Goal: Task Accomplishment & Management: Manage account settings

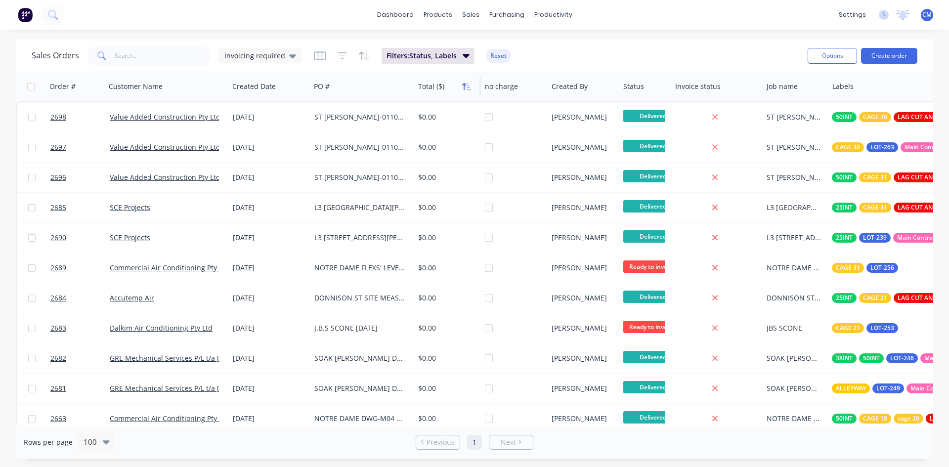
click at [464, 89] on icon "button" at bounding box center [466, 87] width 9 height 8
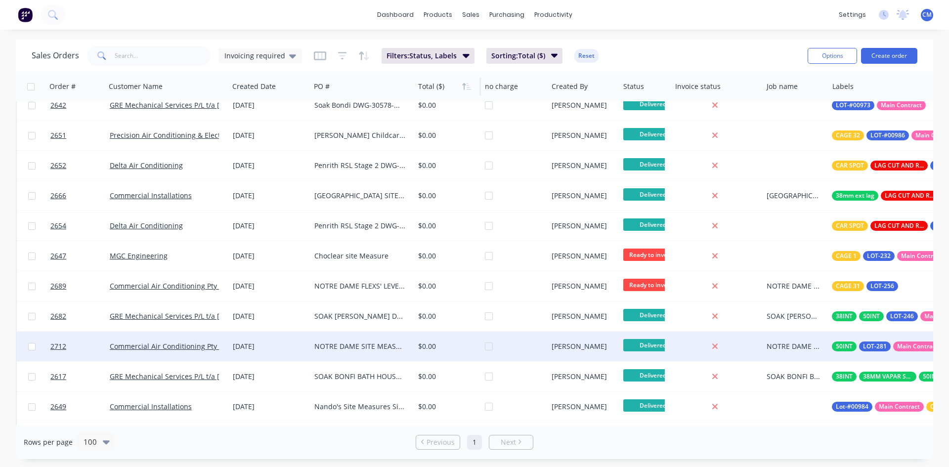
scroll to position [445, 0]
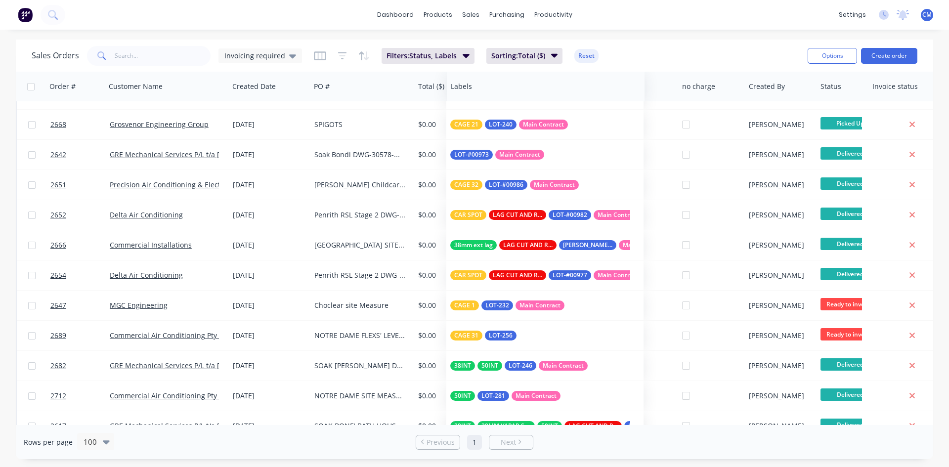
drag, startPoint x: 846, startPoint y: 92, endPoint x: 465, endPoint y: 88, distance: 380.6
click at [0, 0] on div at bounding box center [0, 0] width 0 height 0
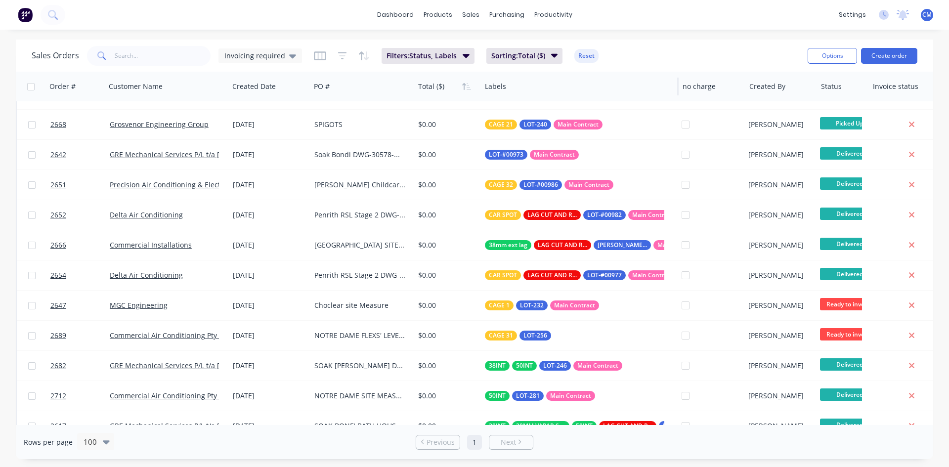
click at [515, 90] on div at bounding box center [575, 87] width 180 height 20
click at [664, 89] on div at bounding box center [575, 87] width 180 height 20
click at [499, 91] on div at bounding box center [575, 87] width 180 height 20
click at [438, 56] on span "Filters: Status, Labels" at bounding box center [421, 56] width 70 height 10
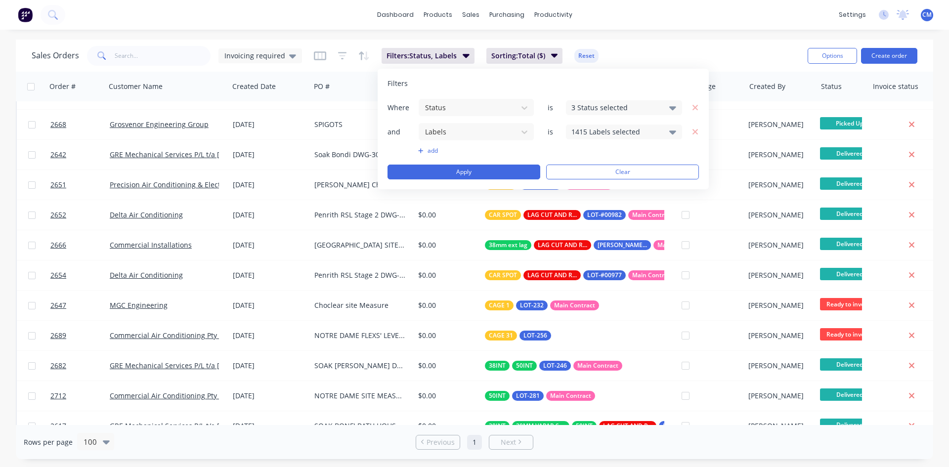
click at [670, 133] on icon at bounding box center [672, 132] width 7 height 11
type input "MAIN"
click at [657, 79] on div "Filters" at bounding box center [542, 84] width 311 height 10
click at [673, 132] on icon at bounding box center [672, 132] width 7 height 4
click at [665, 76] on div "Filters Where Status is 3 Status selected and Labels is 1415 Labels selected ad…" at bounding box center [543, 129] width 331 height 121
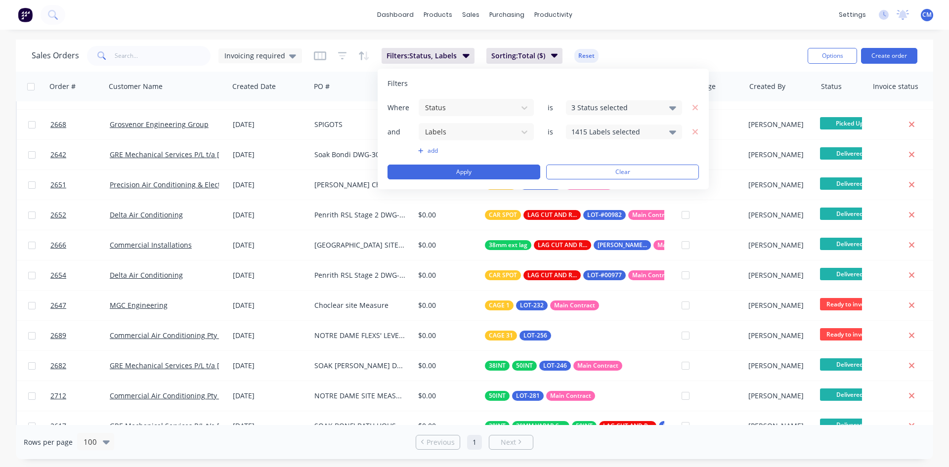
click at [608, 133] on div "1415 Labels selected" at bounding box center [615, 132] width 89 height 10
type input "M"
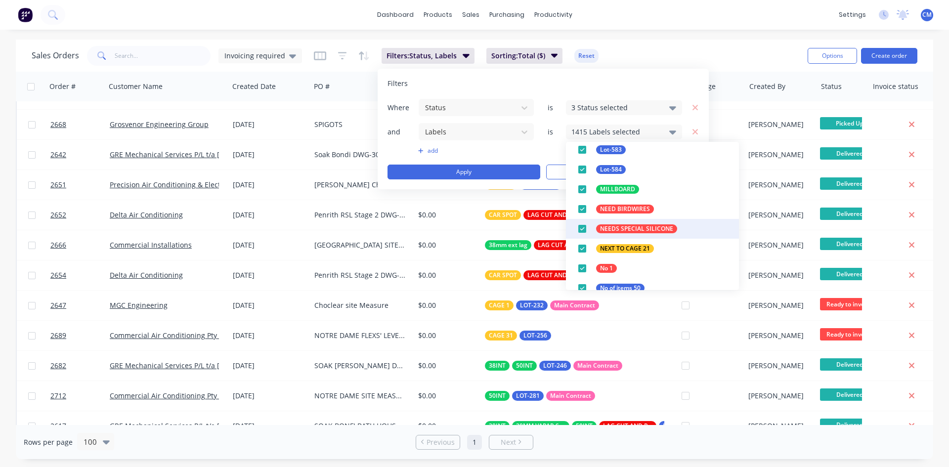
scroll to position [25983, 0]
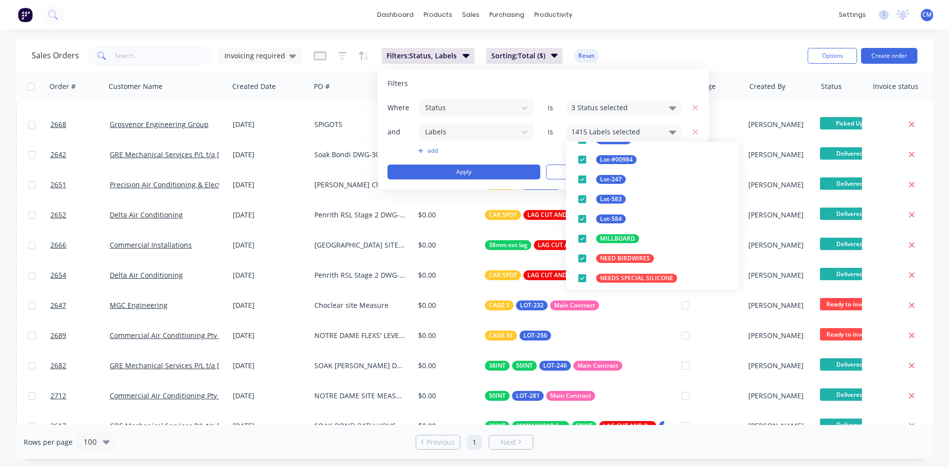
click at [660, 75] on div "Filters Where Status is 3 Status selected and Labels is 1415 Labels selected ad…" at bounding box center [543, 129] width 331 height 121
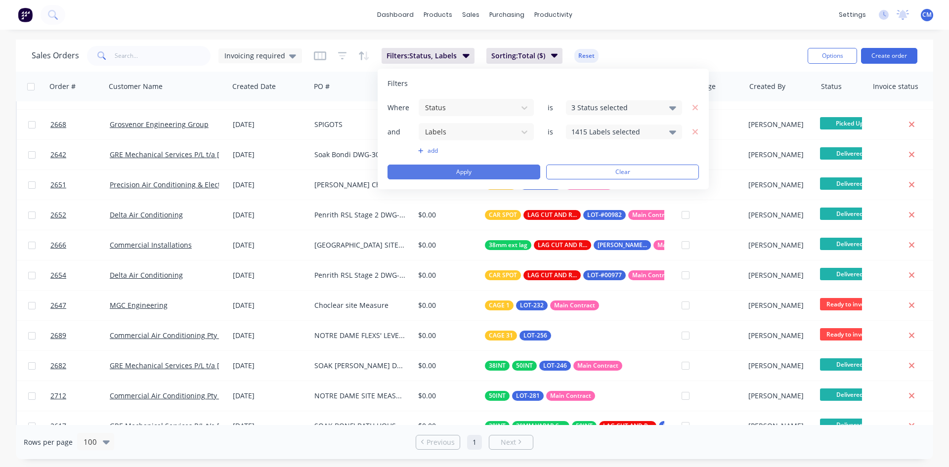
click at [493, 171] on button "Apply" at bounding box center [463, 172] width 153 height 15
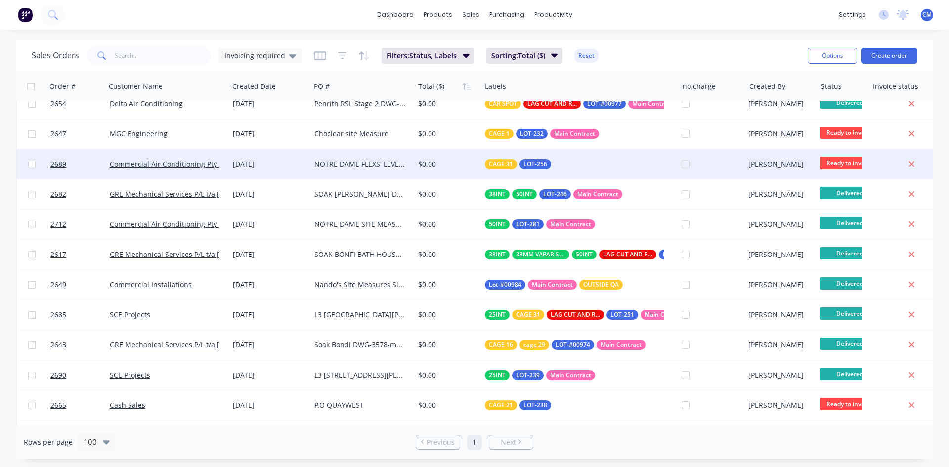
scroll to position [642, 0]
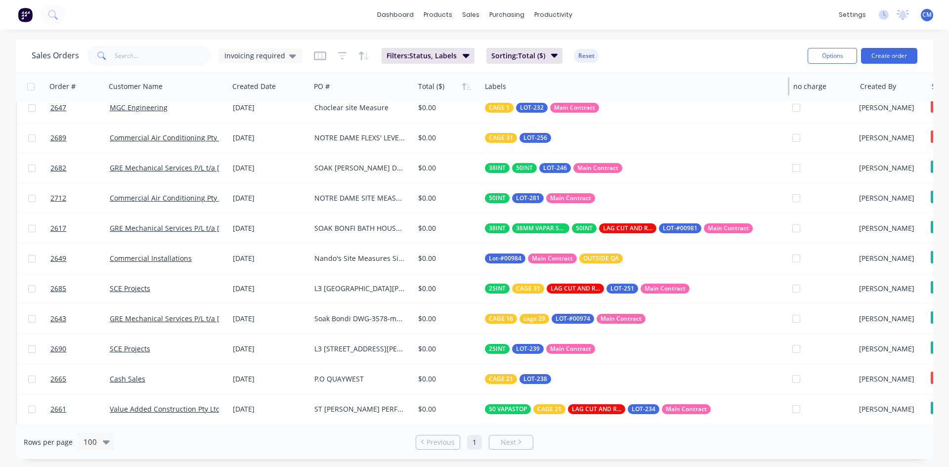
drag, startPoint x: 678, startPoint y: 84, endPoint x: 788, endPoint y: 79, distance: 110.8
click at [788, 79] on div at bounding box center [788, 87] width 1 height 18
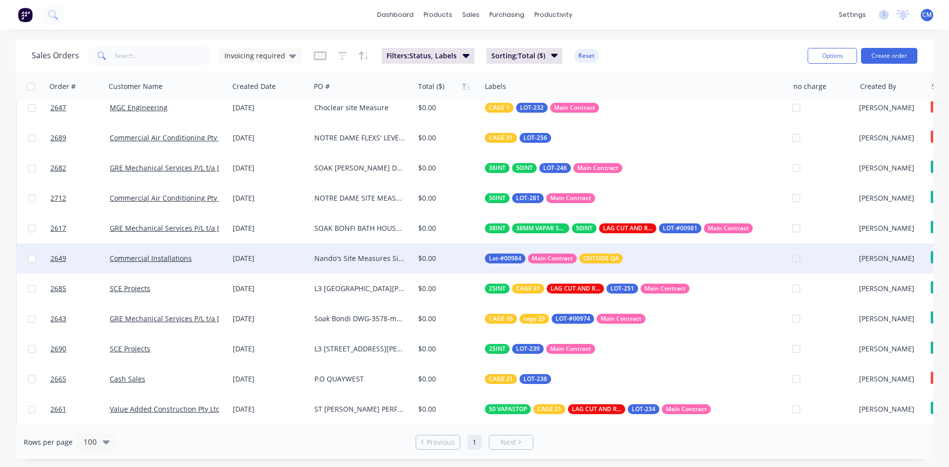
click at [30, 258] on input "checkbox" at bounding box center [31, 258] width 7 height 7
checkbox input "true"
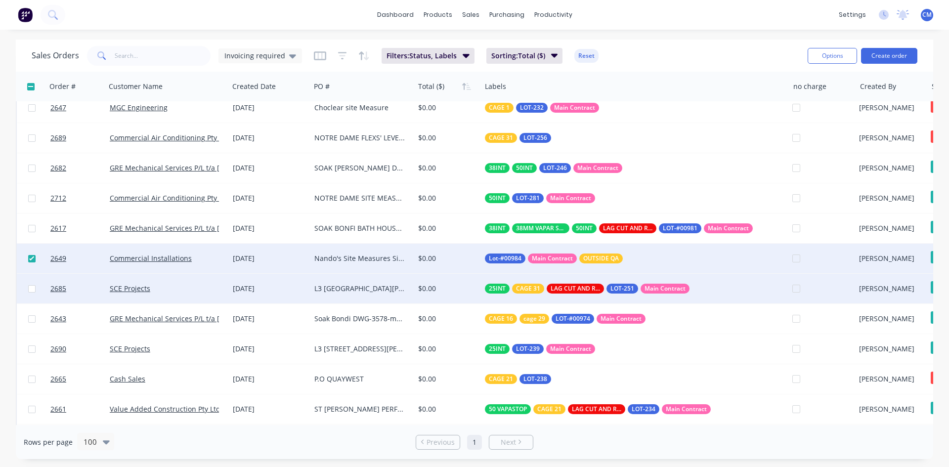
click at [31, 289] on input "checkbox" at bounding box center [31, 288] width 7 height 7
checkbox input "true"
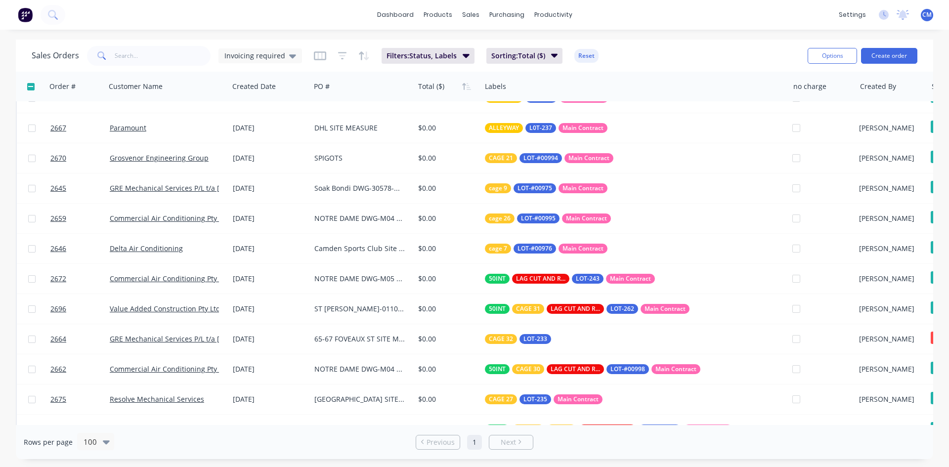
scroll to position [0, 0]
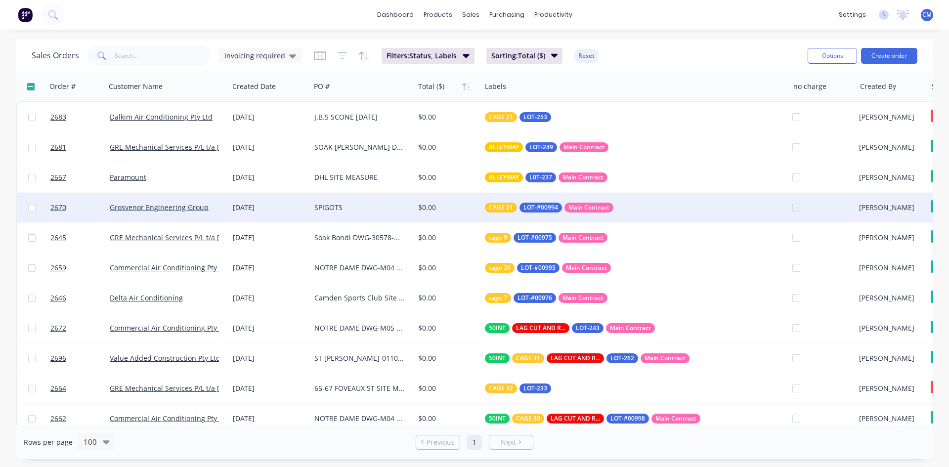
click at [31, 208] on input "checkbox" at bounding box center [31, 207] width 7 height 7
checkbox input "true"
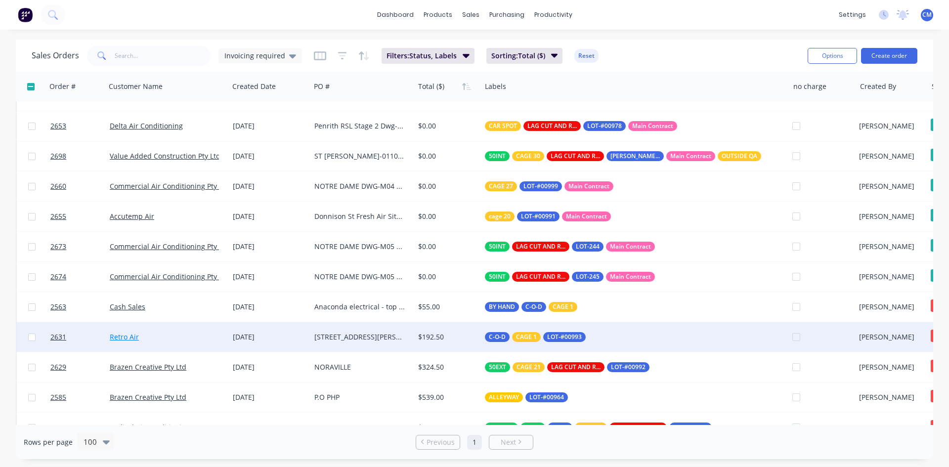
scroll to position [1186, 0]
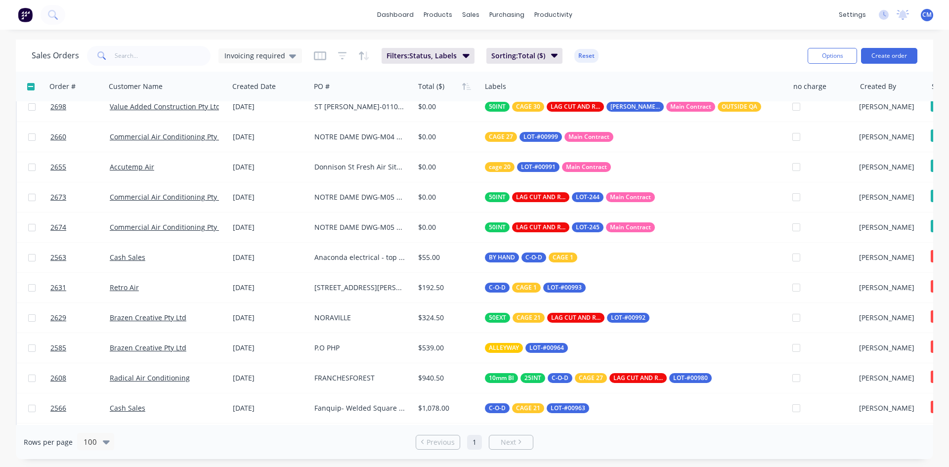
drag, startPoint x: 693, startPoint y: 425, endPoint x: 746, endPoint y: 437, distance: 54.2
click at [746, 438] on div "Rows per page 100 Previous 1 Next" at bounding box center [474, 442] width 917 height 34
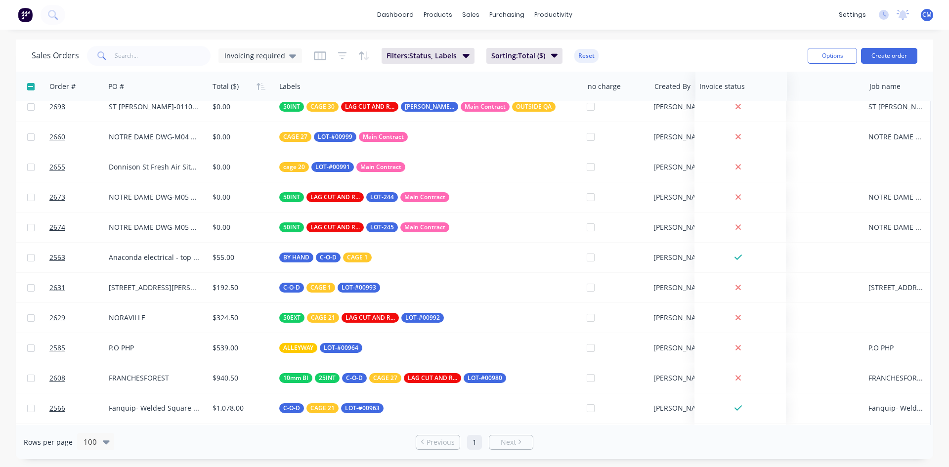
scroll to position [1186, 206]
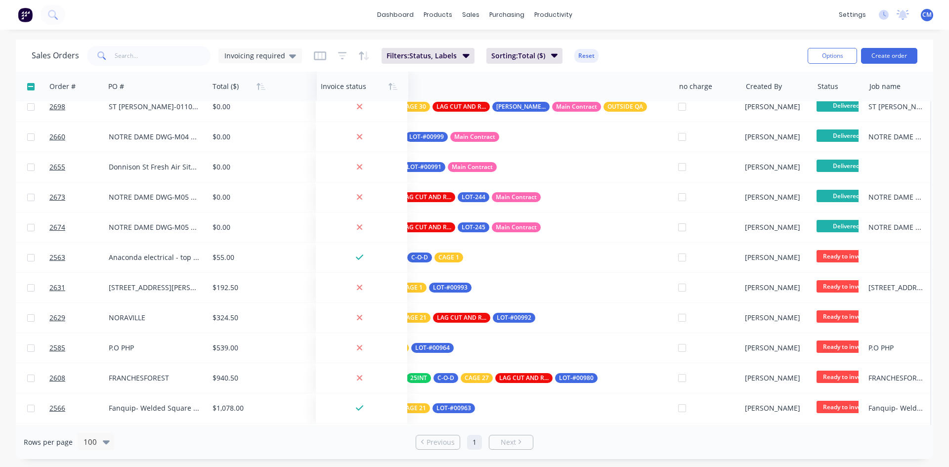
drag, startPoint x: 805, startPoint y: 89, endPoint x: 330, endPoint y: 80, distance: 474.5
click at [346, 86] on div at bounding box center [361, 87] width 80 height 20
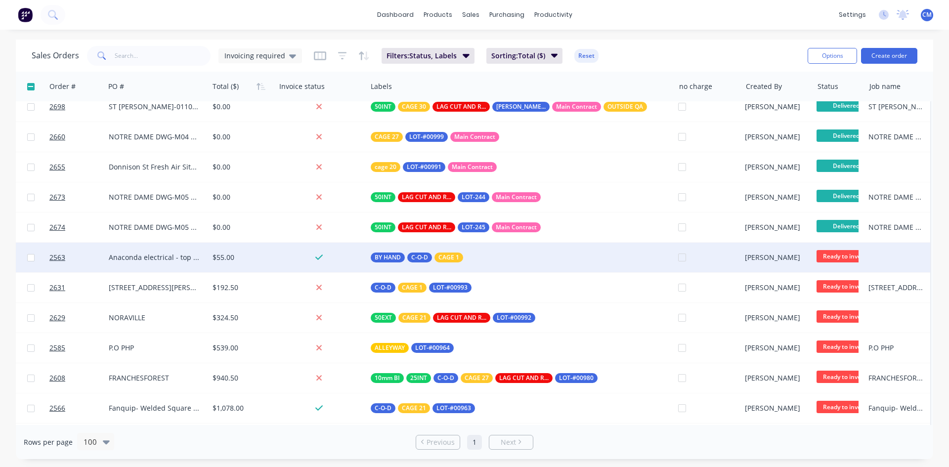
click at [31, 256] on input "checkbox" at bounding box center [30, 257] width 7 height 7
checkbox input "true"
click at [31, 85] on input "checkbox" at bounding box center [30, 86] width 7 height 7
checkbox input "true"
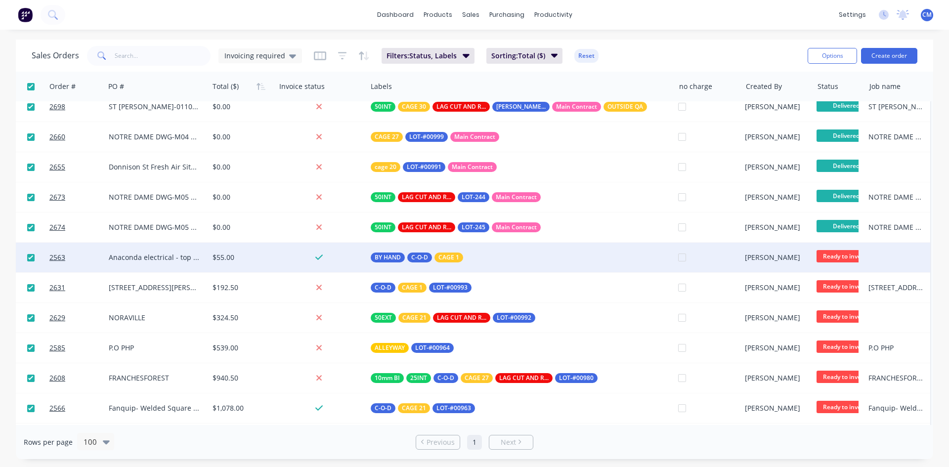
checkbox input "true"
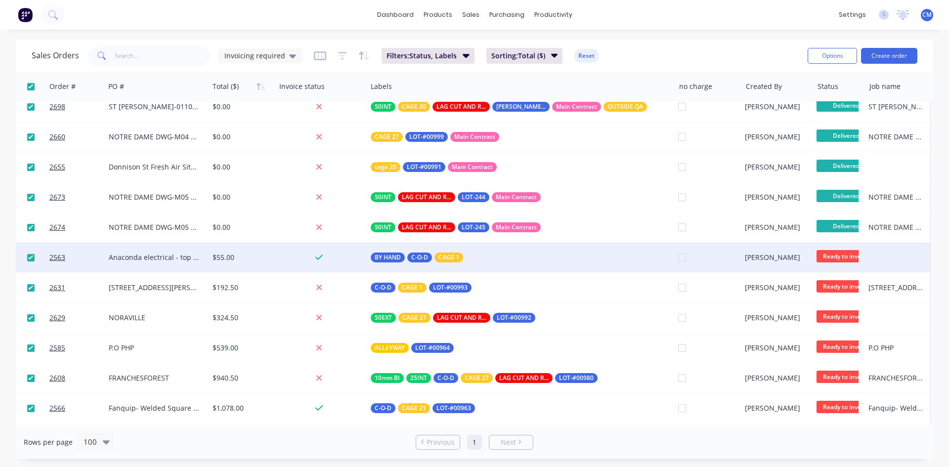
checkbox input "true"
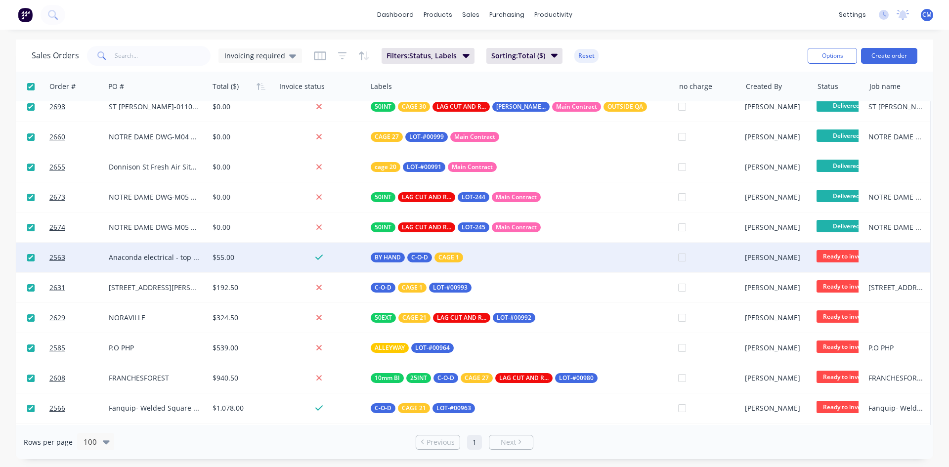
checkbox input "true"
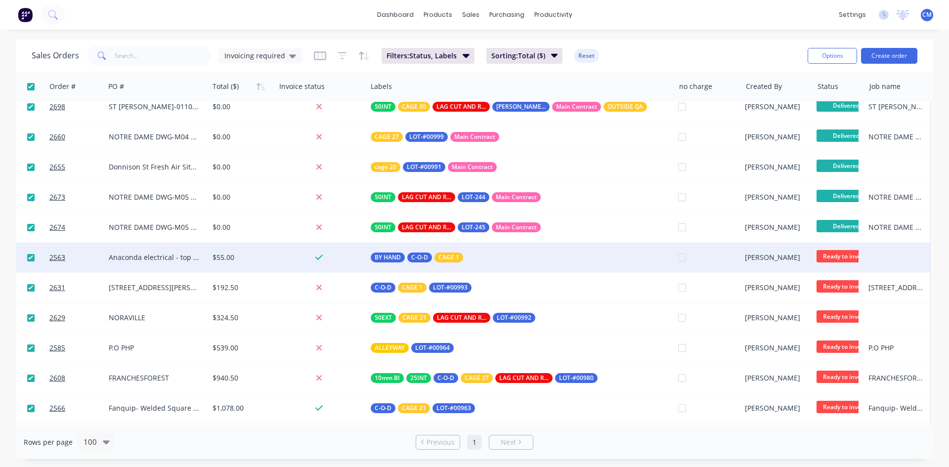
checkbox input "true"
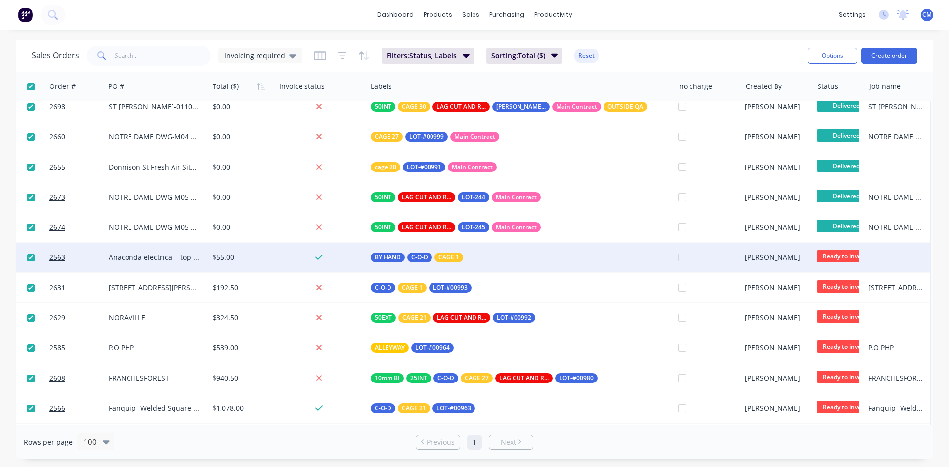
checkbox input "true"
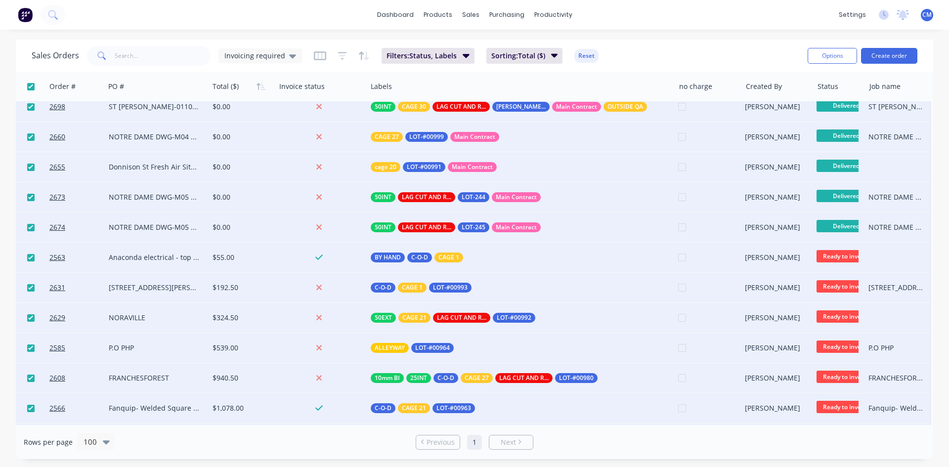
click at [31, 85] on input "checkbox" at bounding box center [30, 86] width 7 height 7
checkbox input "false"
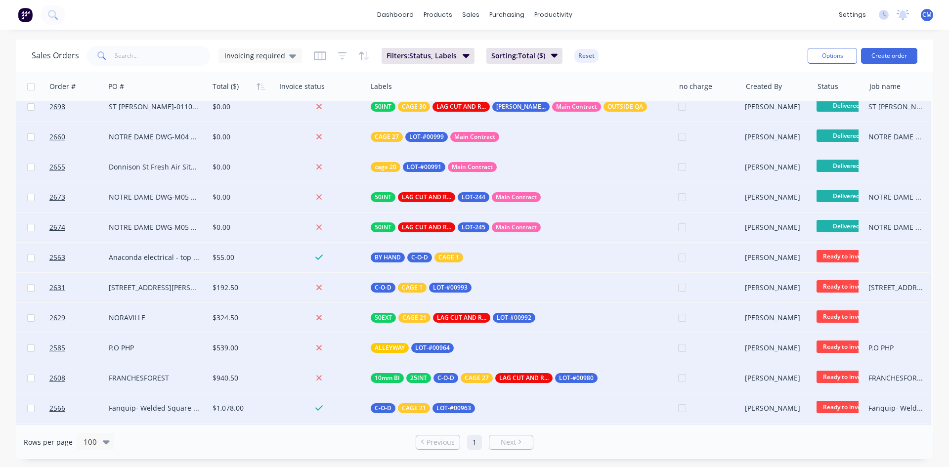
checkbox input "false"
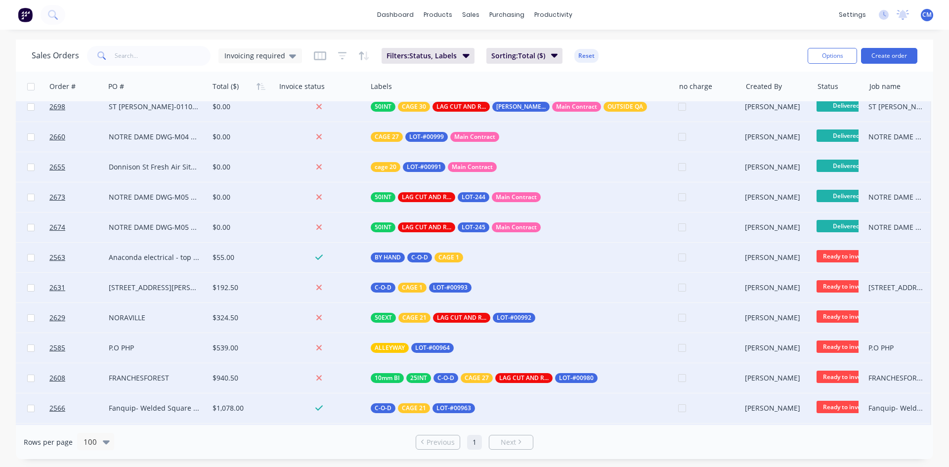
checkbox input "false"
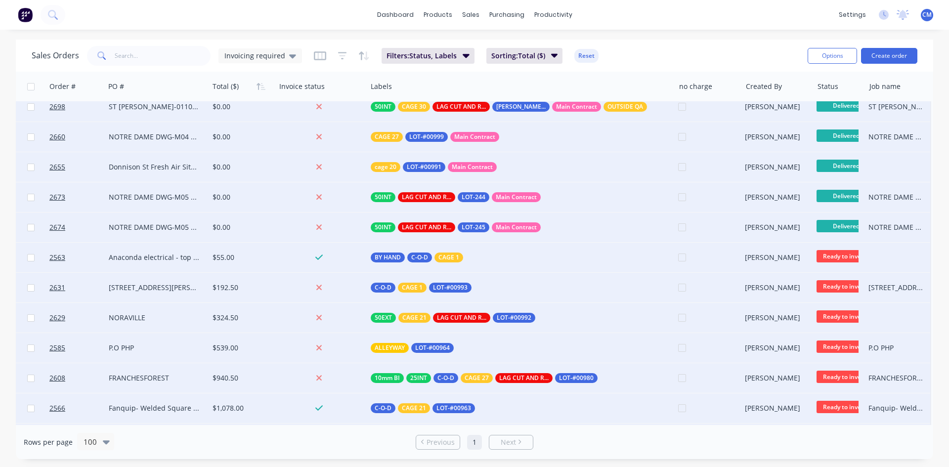
checkbox input "false"
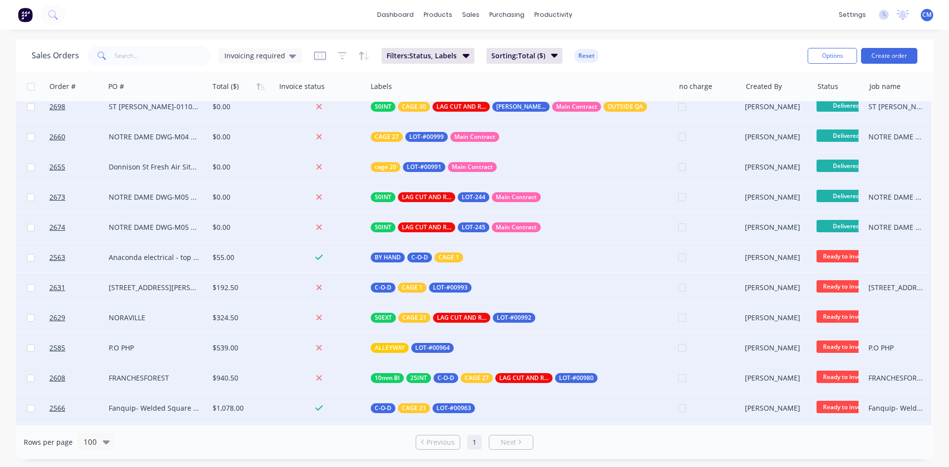
checkbox input "false"
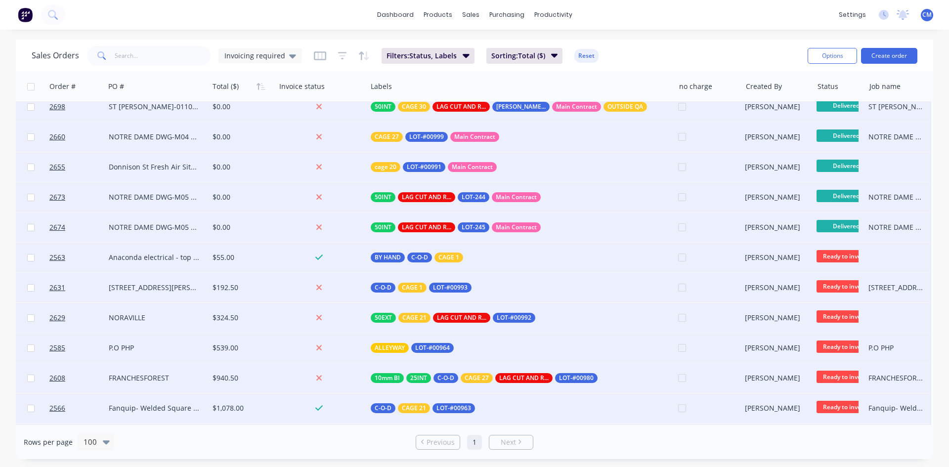
checkbox input "false"
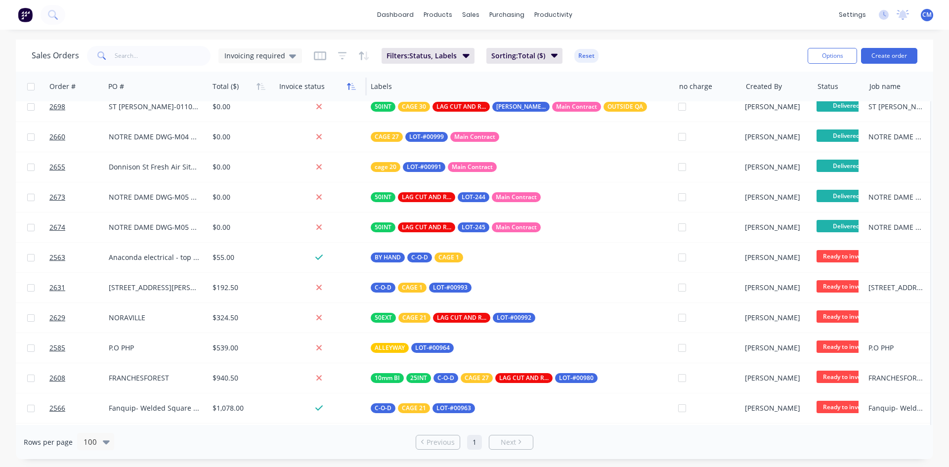
click at [350, 88] on icon "button" at bounding box center [351, 87] width 9 height 8
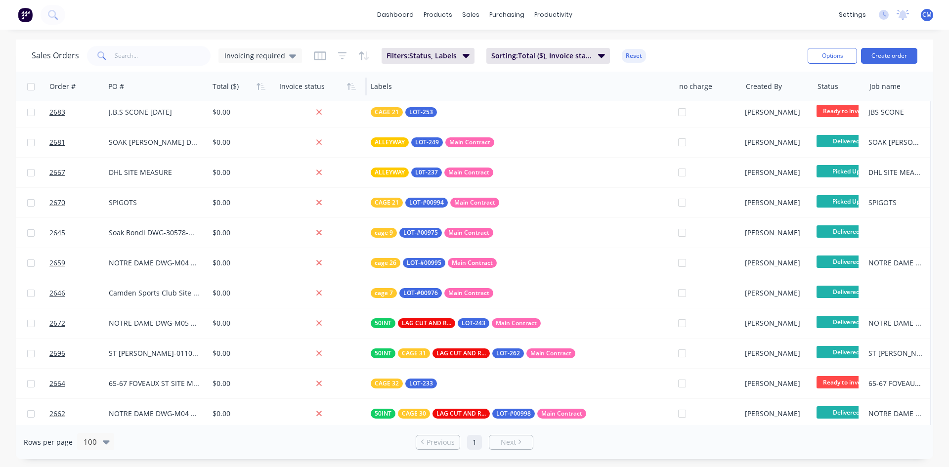
scroll to position [0, 206]
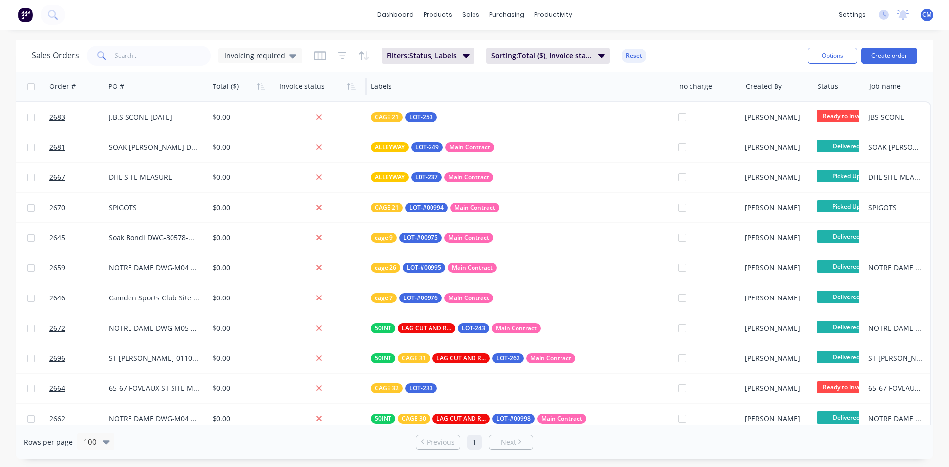
click at [350, 88] on icon "button" at bounding box center [351, 87] width 9 height 8
click at [349, 86] on icon "button" at bounding box center [351, 87] width 9 height 8
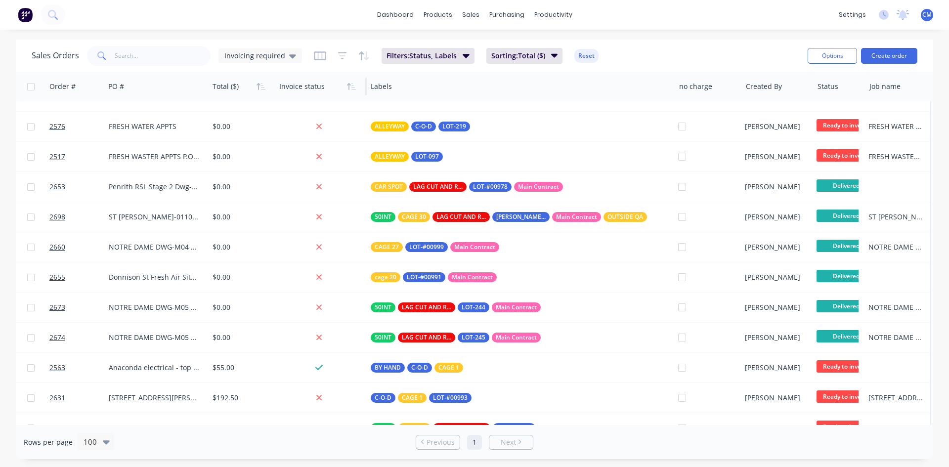
scroll to position [1249, 206]
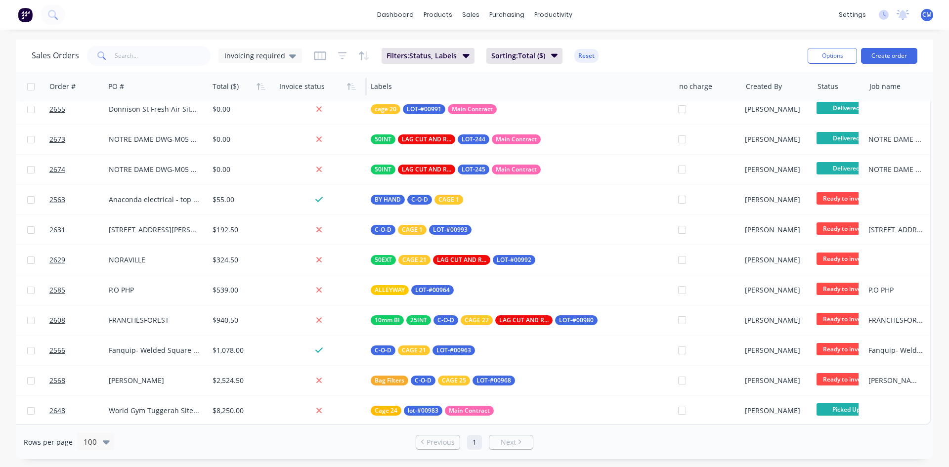
click at [293, 92] on div at bounding box center [319, 87] width 80 height 20
click at [351, 85] on icon "button" at bounding box center [353, 86] width 4 height 7
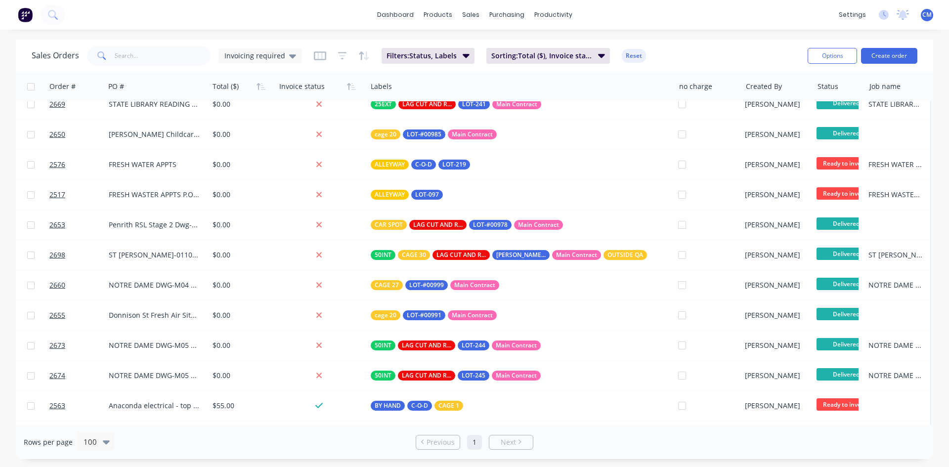
scroll to position [1236, 206]
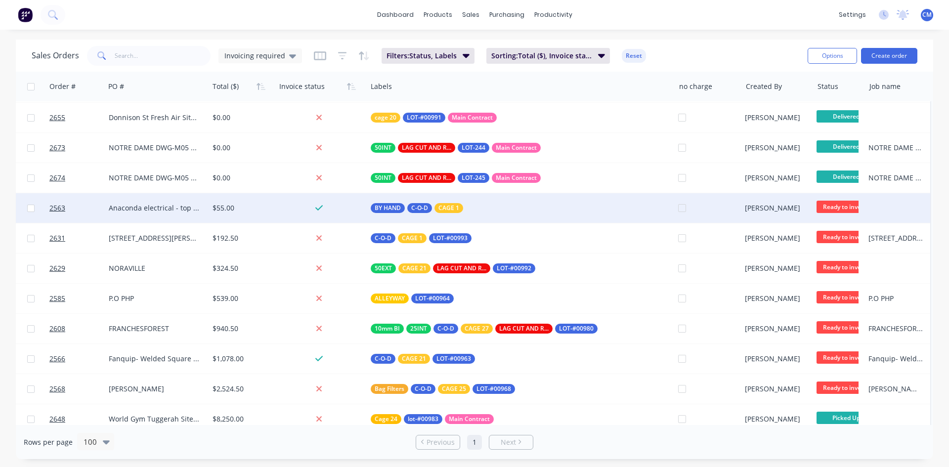
click at [32, 210] on input "checkbox" at bounding box center [30, 208] width 7 height 7
click at [31, 207] on input "checkbox" at bounding box center [30, 208] width 7 height 7
checkbox input "false"
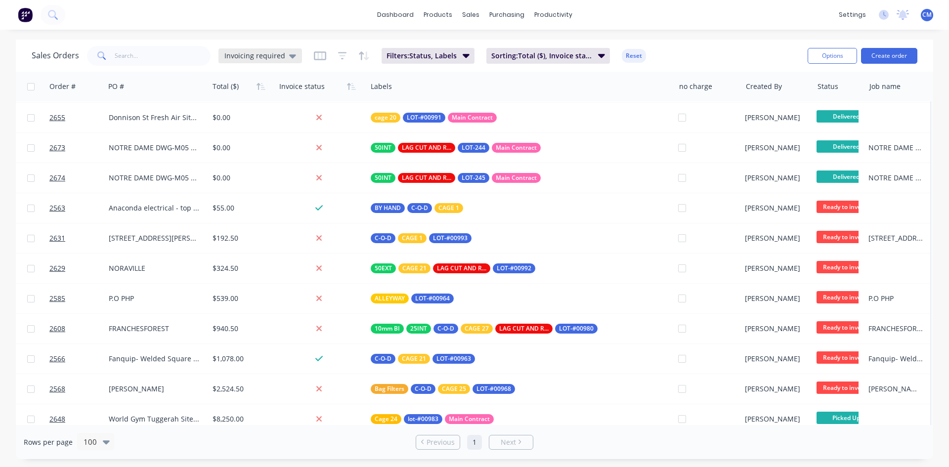
click at [290, 56] on icon at bounding box center [292, 56] width 7 height 4
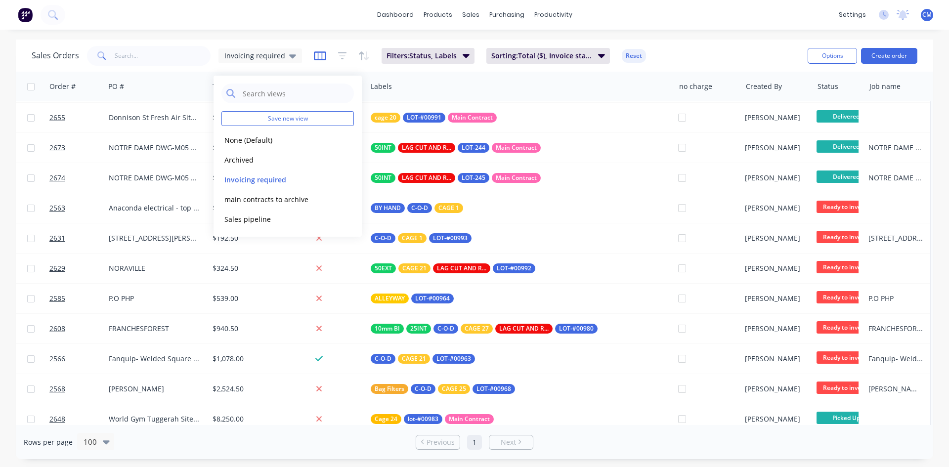
click at [321, 58] on icon "button" at bounding box center [320, 56] width 12 height 10
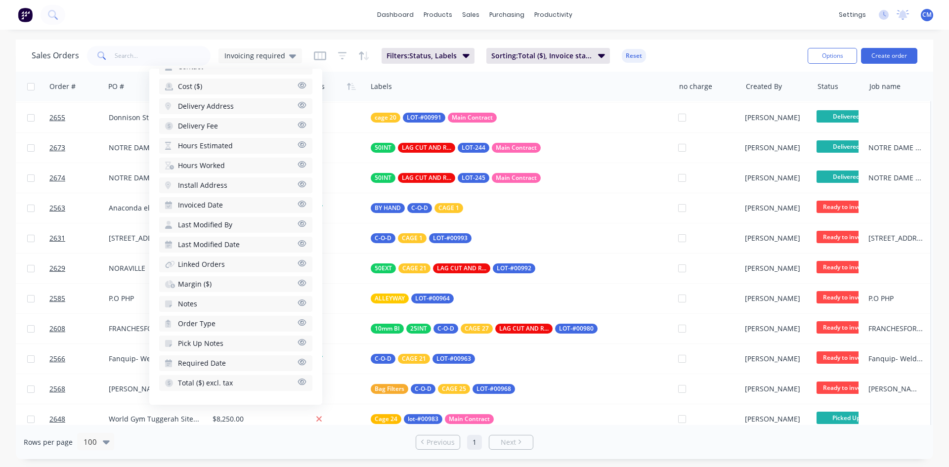
scroll to position [458, 0]
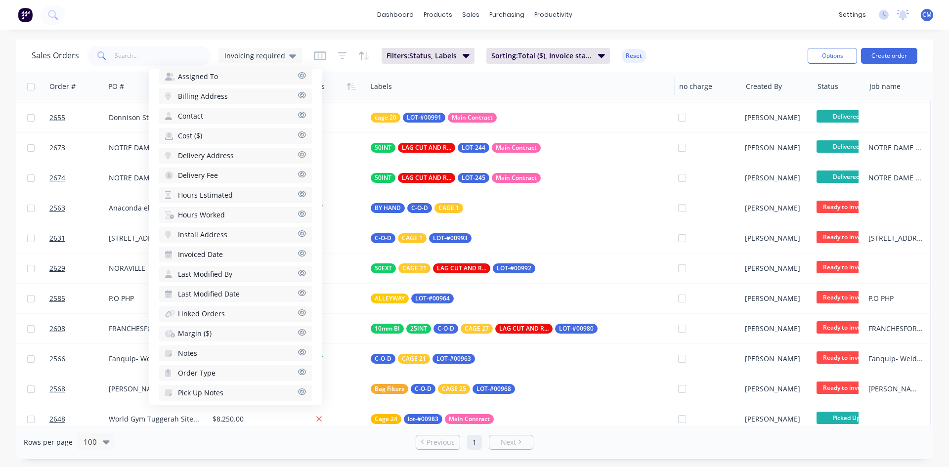
click at [584, 83] on div at bounding box center [514, 87] width 286 height 20
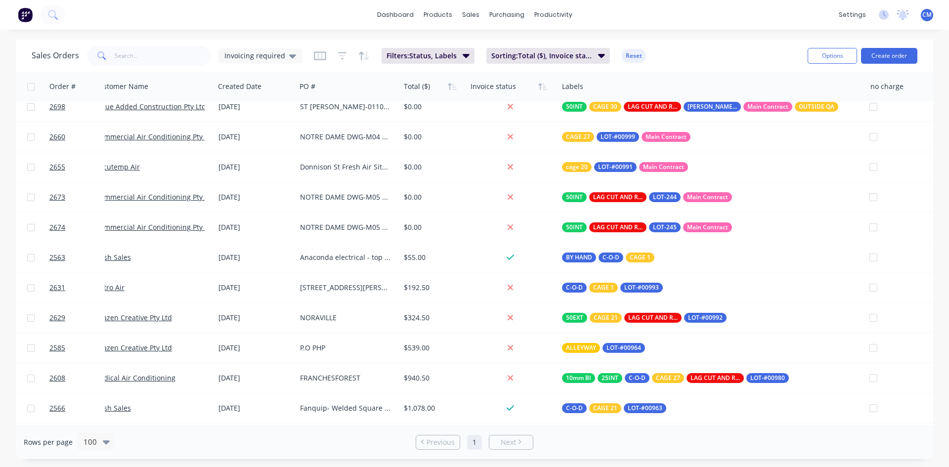
scroll to position [1186, 0]
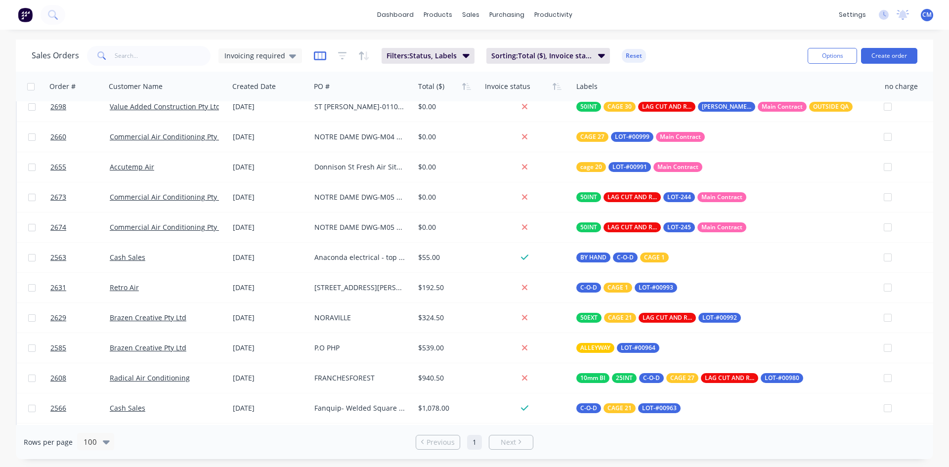
click at [321, 57] on icon "button" at bounding box center [320, 55] width 12 height 9
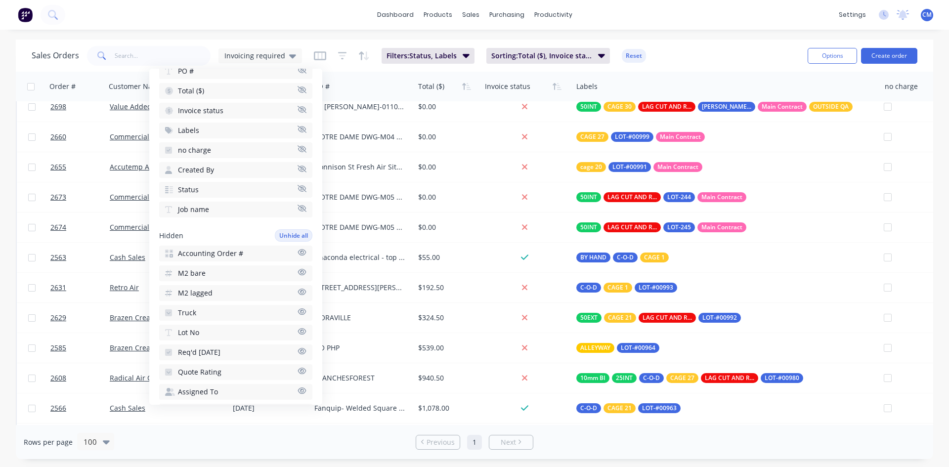
scroll to position [148, 0]
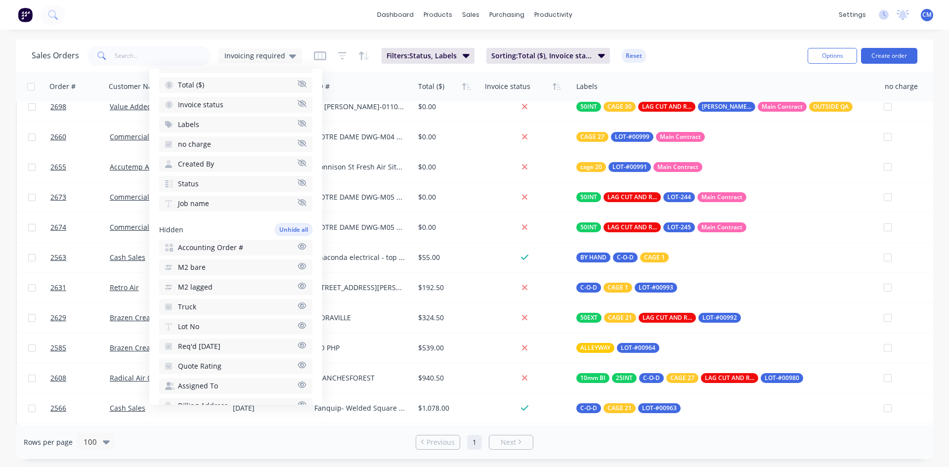
click at [209, 248] on span "Accounting Order #" at bounding box center [210, 248] width 65 height 10
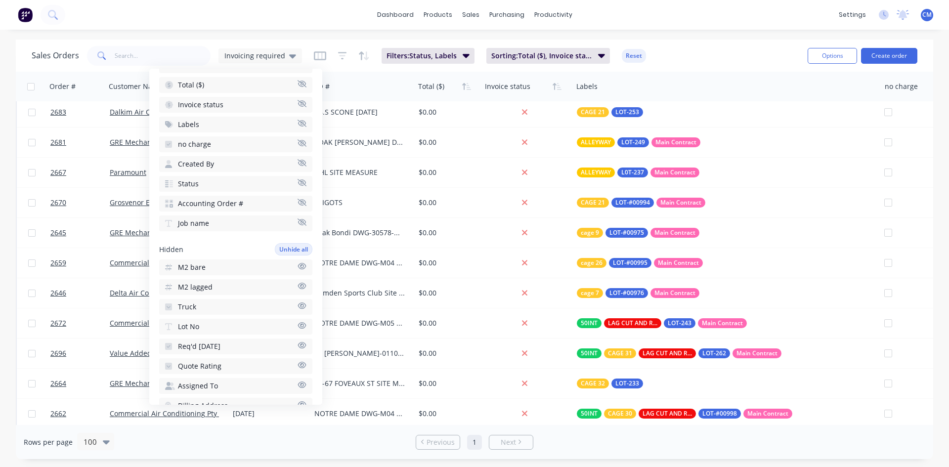
scroll to position [0, 0]
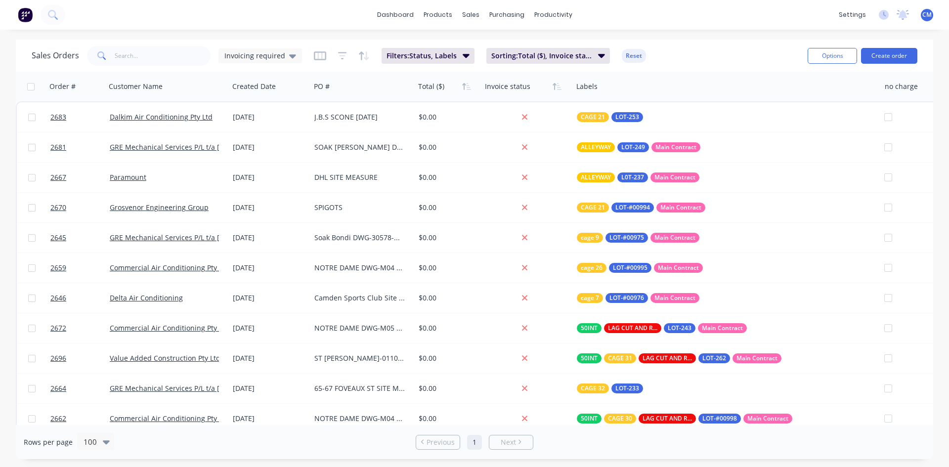
click at [360, 69] on div "Sales Orders Invoicing required Filters: Status, Labels Sorting: Total ($), Inv…" at bounding box center [474, 56] width 917 height 32
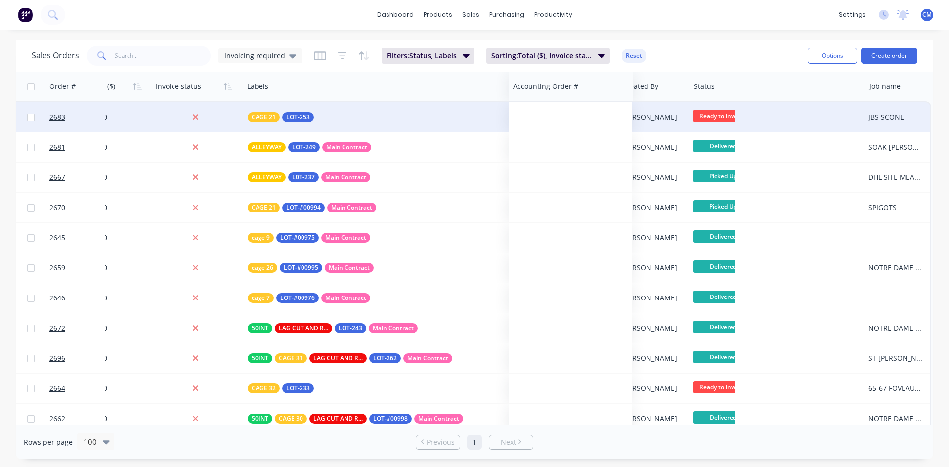
scroll to position [0, 329]
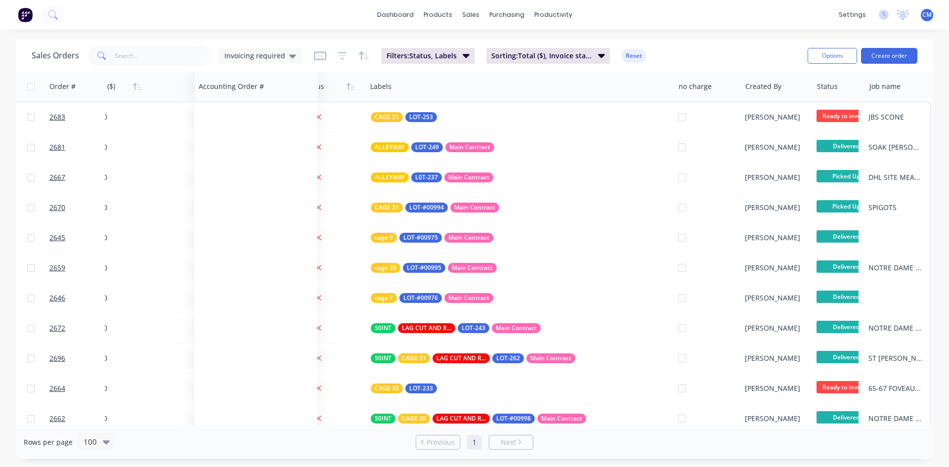
drag, startPoint x: 782, startPoint y: 91, endPoint x: 235, endPoint y: 98, distance: 547.1
click at [235, 98] on div "Accounting Order #" at bounding box center [257, 87] width 124 height 30
click at [258, 87] on icon "button" at bounding box center [258, 87] width 9 height 8
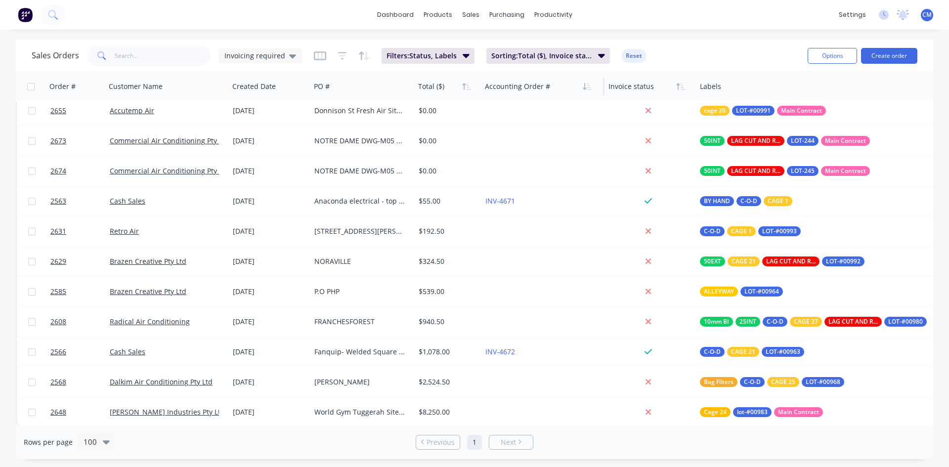
scroll to position [1249, 0]
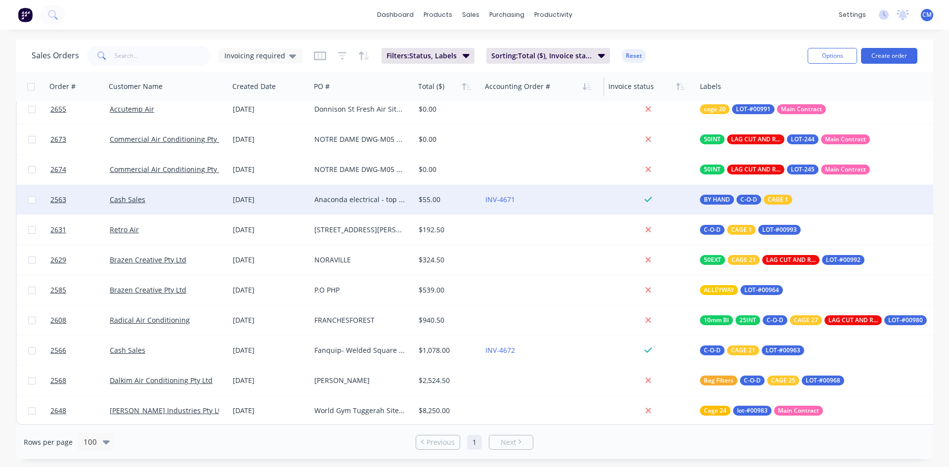
click at [32, 196] on input "checkbox" at bounding box center [31, 199] width 7 height 7
checkbox input "true"
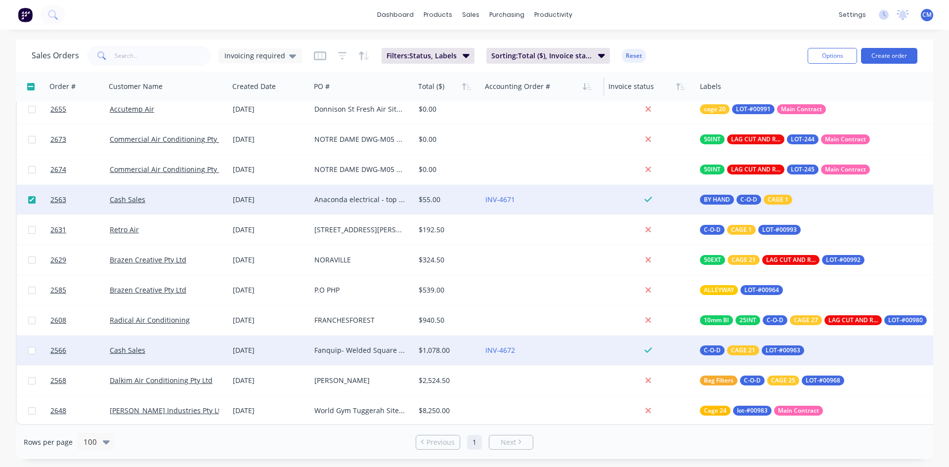
click at [33, 347] on input "checkbox" at bounding box center [31, 350] width 7 height 7
checkbox input "true"
click at [831, 58] on button "Options" at bounding box center [832, 56] width 49 height 16
click at [783, 98] on div "Archive" at bounding box center [802, 100] width 91 height 14
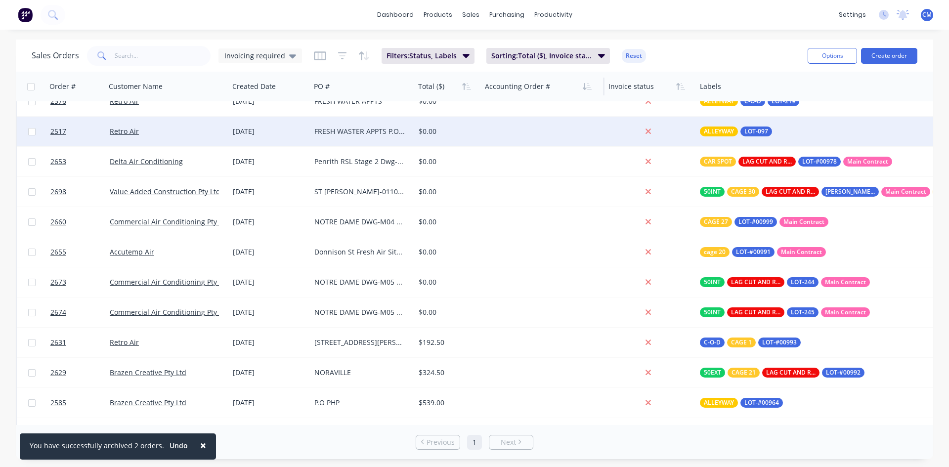
scroll to position [1189, 0]
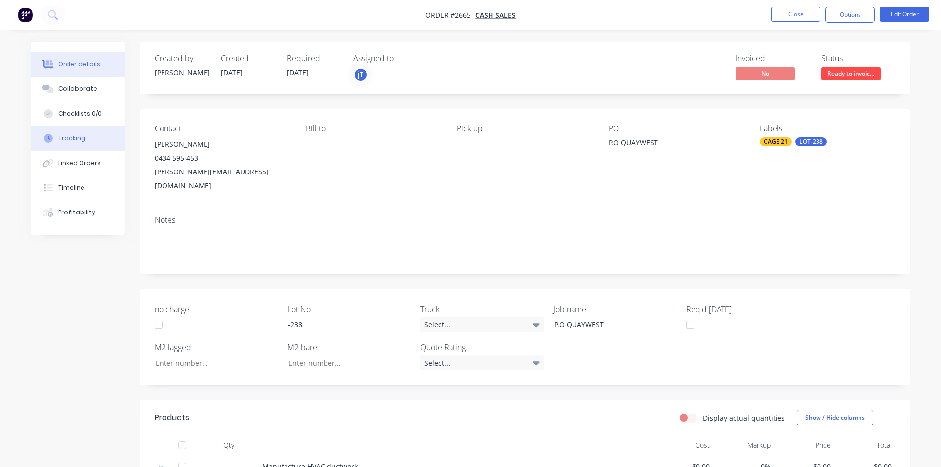
click at [74, 137] on div "Tracking" at bounding box center [71, 138] width 27 height 9
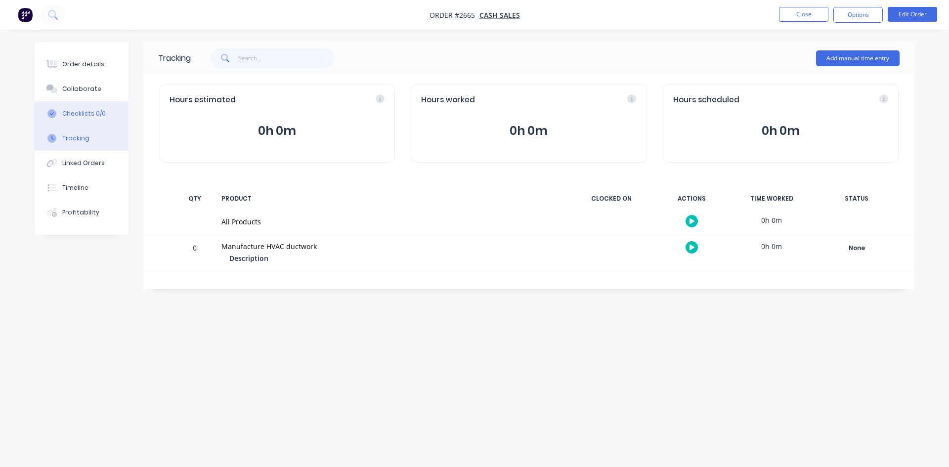
click at [76, 117] on div "Checklists 0/0" at bounding box center [83, 113] width 43 height 9
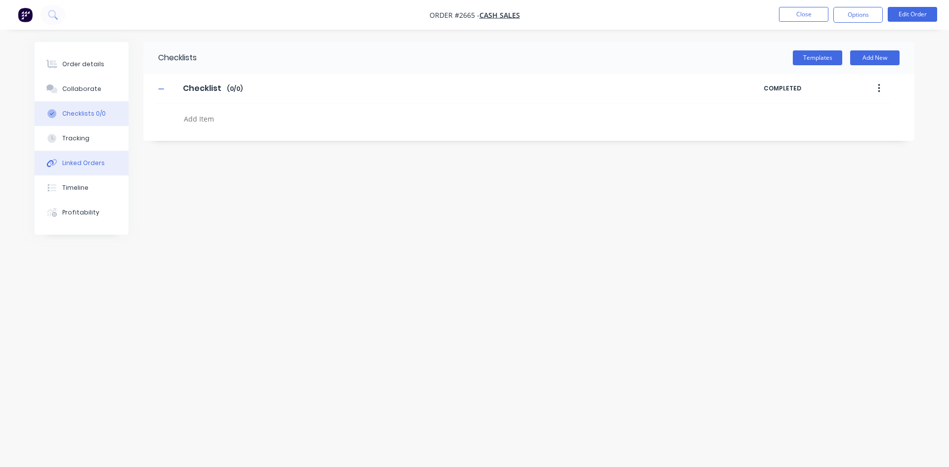
click at [84, 165] on div "Linked Orders" at bounding box center [83, 163] width 43 height 9
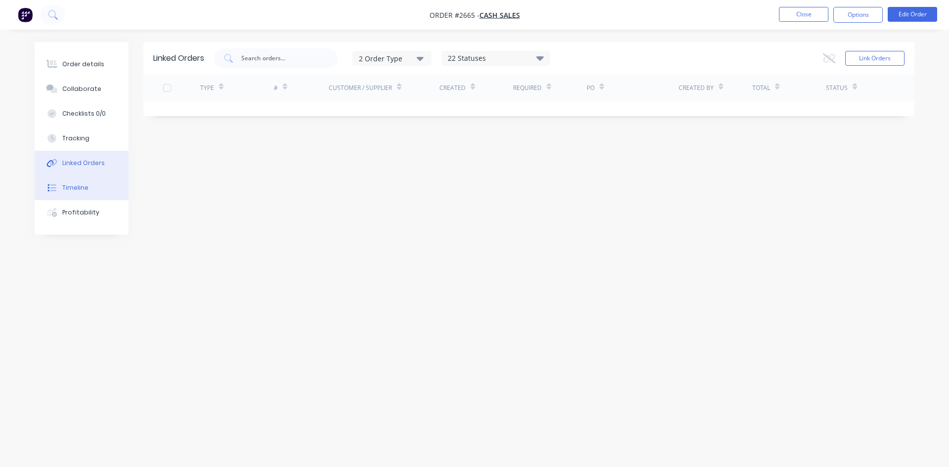
drag, startPoint x: 76, startPoint y: 186, endPoint x: 81, endPoint y: 200, distance: 14.1
click at [76, 187] on div "Timeline" at bounding box center [75, 187] width 26 height 9
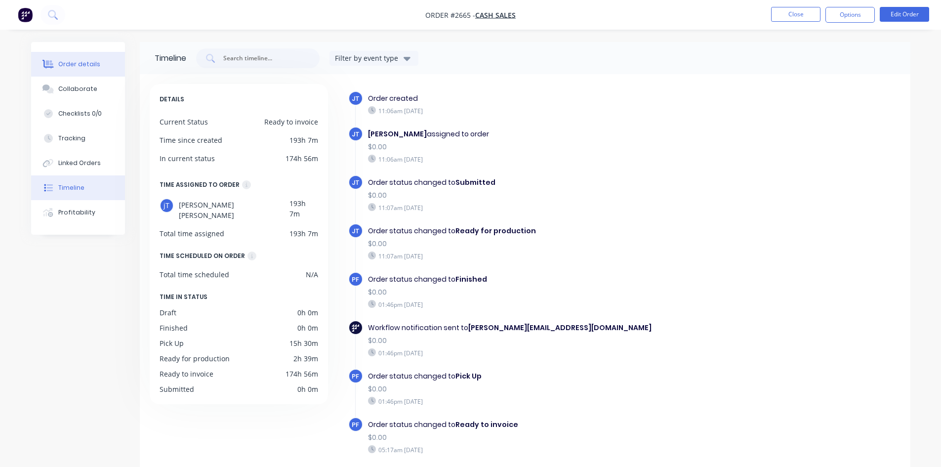
click at [85, 66] on div "Order details" at bounding box center [79, 64] width 42 height 9
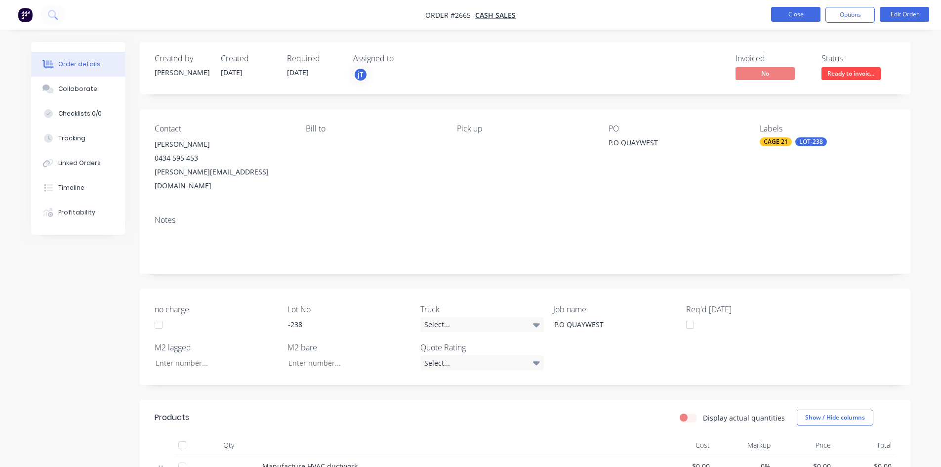
click at [793, 15] on button "Close" at bounding box center [795, 14] width 49 height 15
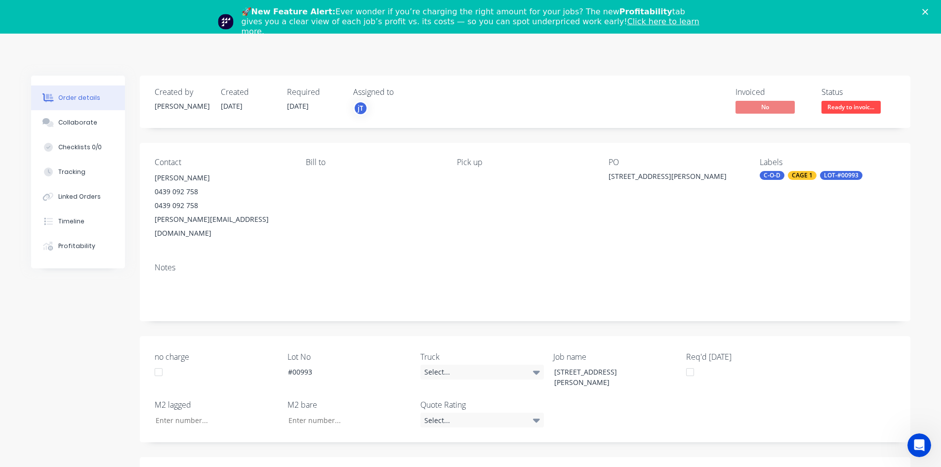
click at [929, 13] on polygon "Close" at bounding box center [926, 12] width 6 height 6
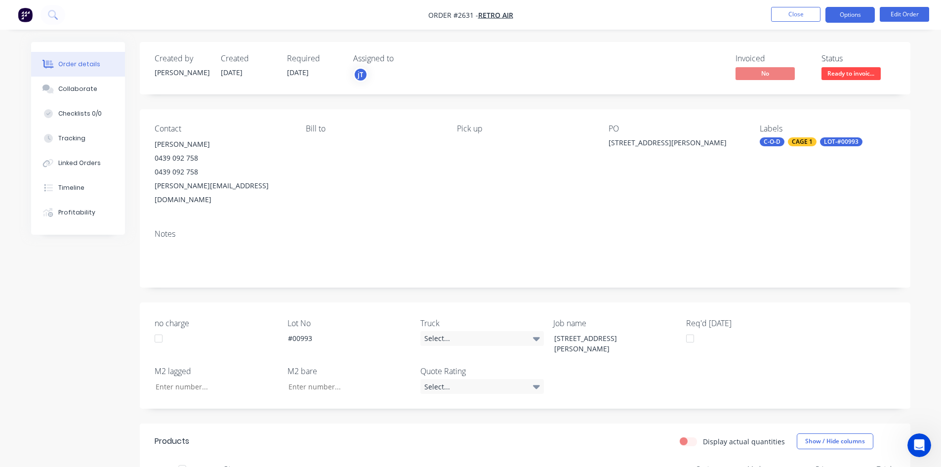
click at [855, 16] on button "Options" at bounding box center [850, 15] width 49 height 16
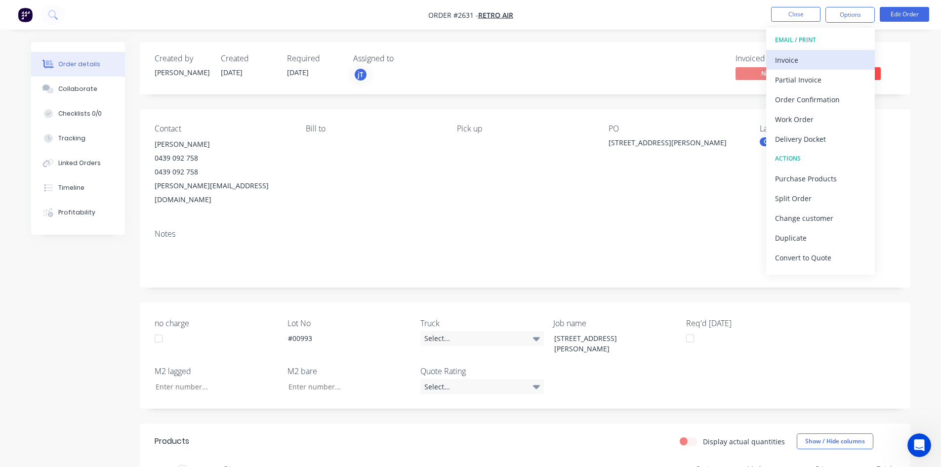
click at [785, 63] on div "Invoice" at bounding box center [820, 60] width 91 height 14
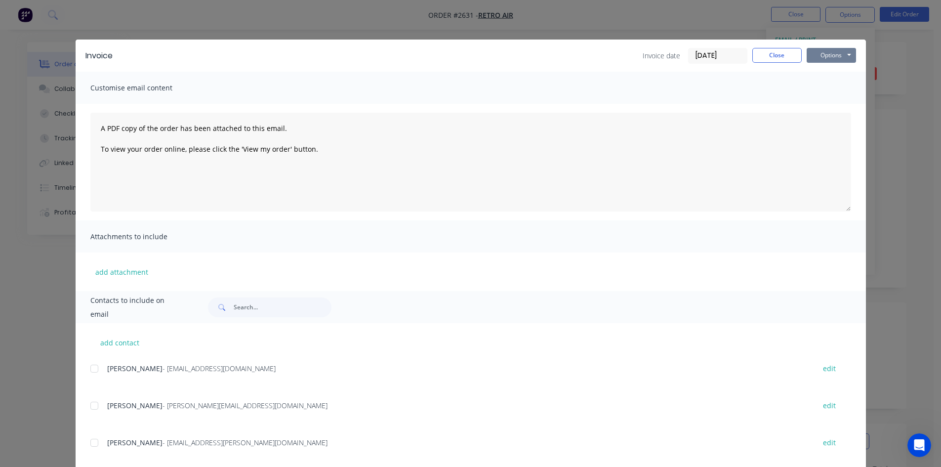
click at [826, 52] on button "Options" at bounding box center [831, 55] width 49 height 15
click at [824, 85] on button "Print" at bounding box center [838, 89] width 63 height 16
click at [781, 51] on button "Close" at bounding box center [777, 55] width 49 height 15
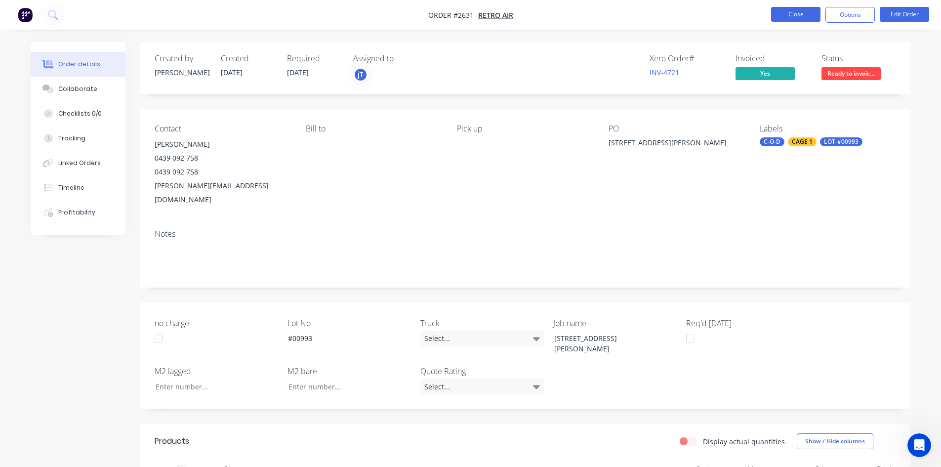
click at [798, 13] on button "Close" at bounding box center [795, 14] width 49 height 15
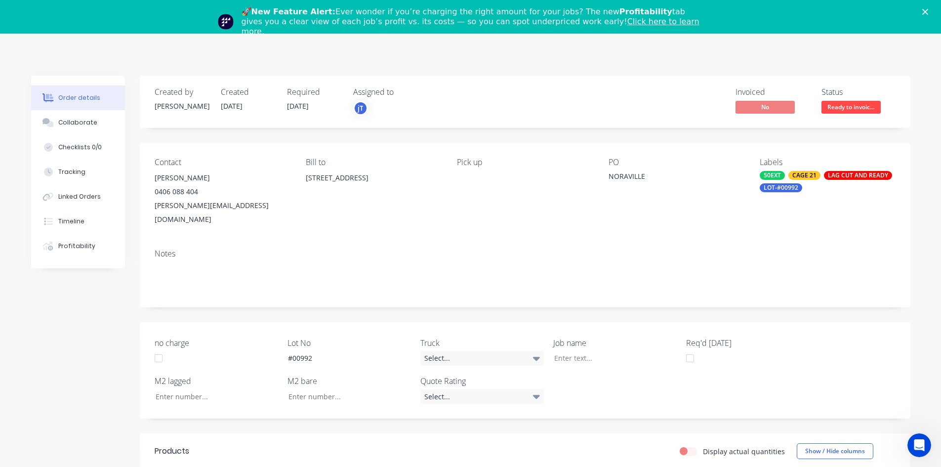
click at [929, 13] on icon "Close" at bounding box center [926, 12] width 6 height 6
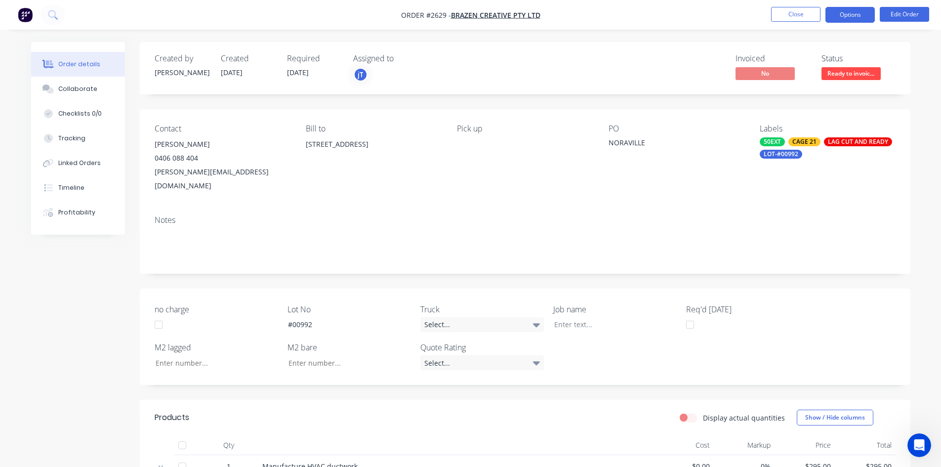
click at [854, 12] on button "Options" at bounding box center [850, 15] width 49 height 16
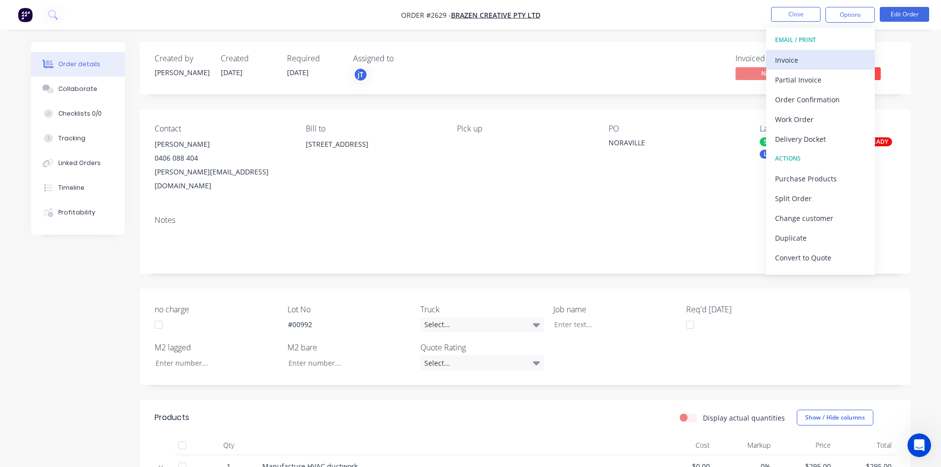
click at [783, 58] on div "Invoice" at bounding box center [820, 60] width 91 height 14
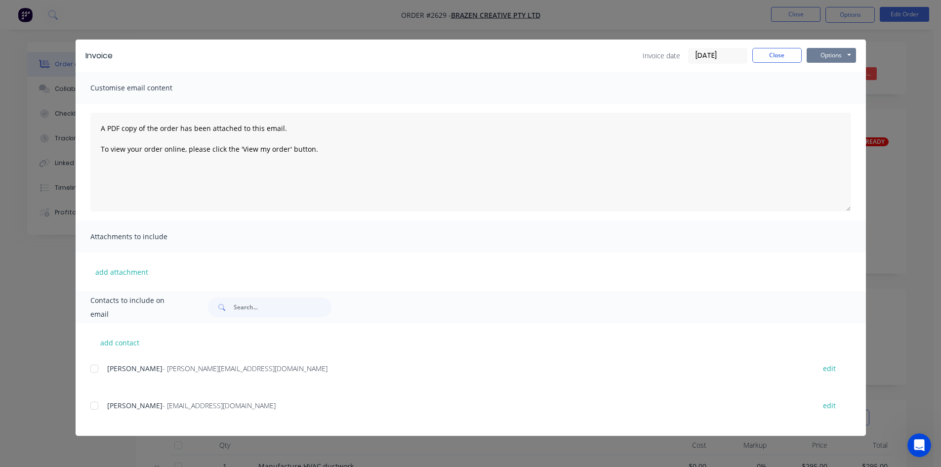
click at [822, 55] on button "Options" at bounding box center [831, 55] width 49 height 15
click at [827, 87] on button "Print" at bounding box center [838, 89] width 63 height 16
click at [774, 55] on button "Close" at bounding box center [777, 55] width 49 height 15
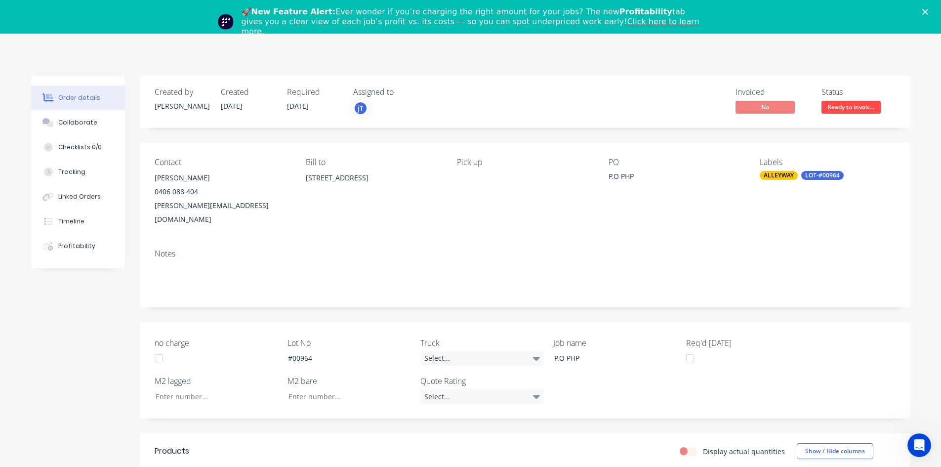
click at [929, 9] on icon "Close" at bounding box center [926, 12] width 6 height 6
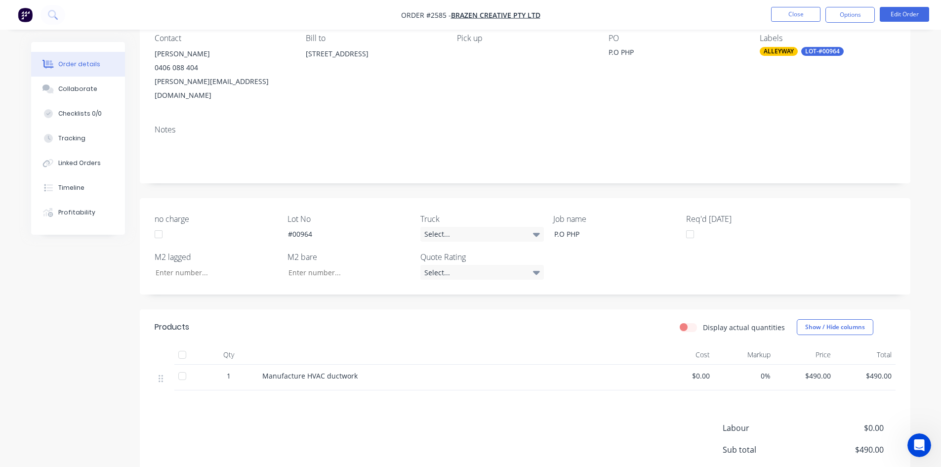
scroll to position [99, 0]
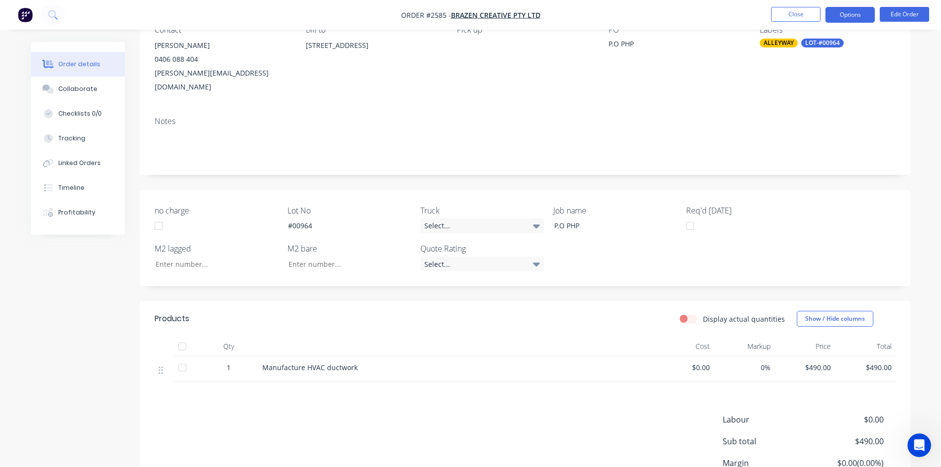
click at [857, 12] on button "Options" at bounding box center [850, 15] width 49 height 16
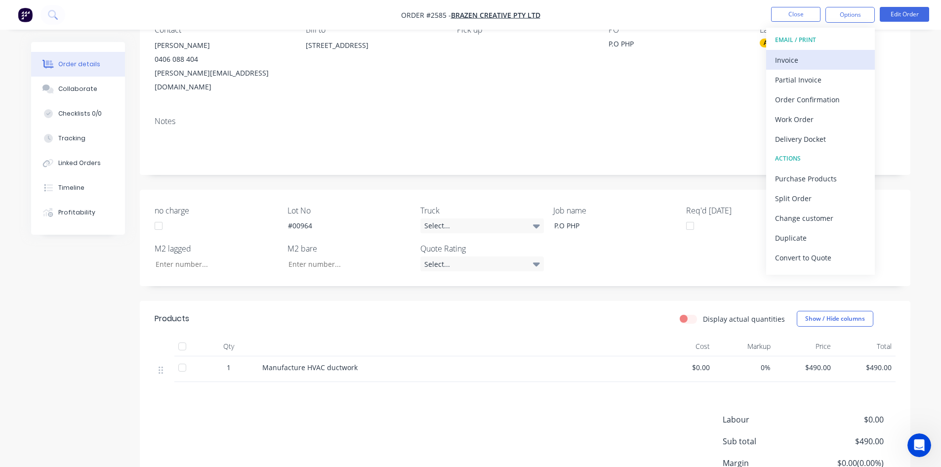
click at [797, 55] on div "Invoice" at bounding box center [820, 60] width 91 height 14
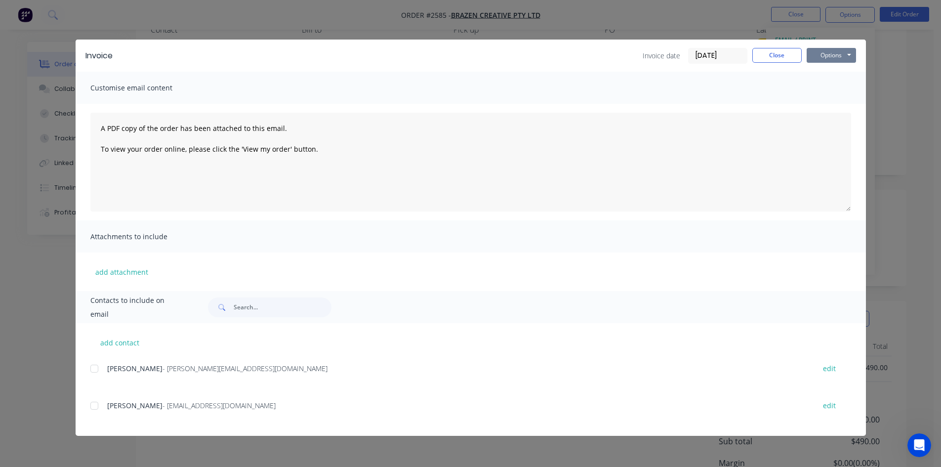
click at [827, 59] on button "Options" at bounding box center [831, 55] width 49 height 15
click at [837, 87] on button "Print" at bounding box center [838, 89] width 63 height 16
click at [775, 55] on button "Close" at bounding box center [777, 55] width 49 height 15
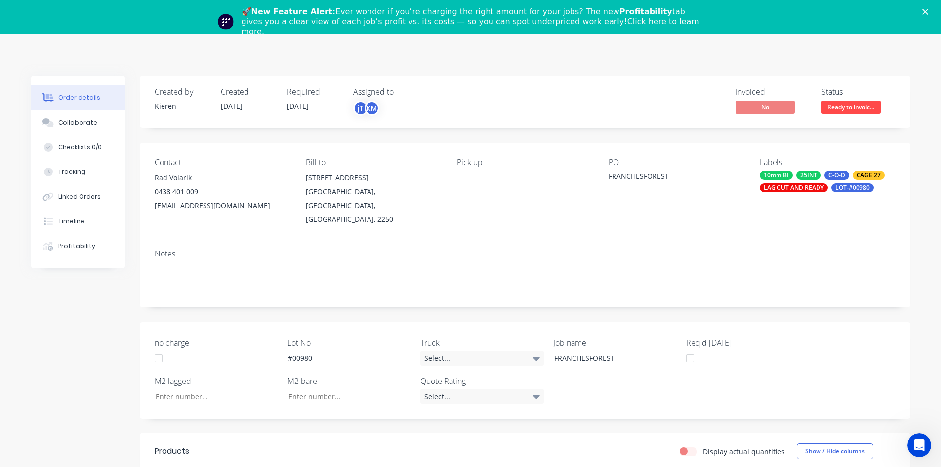
click at [929, 13] on polygon "Close" at bounding box center [926, 12] width 6 height 6
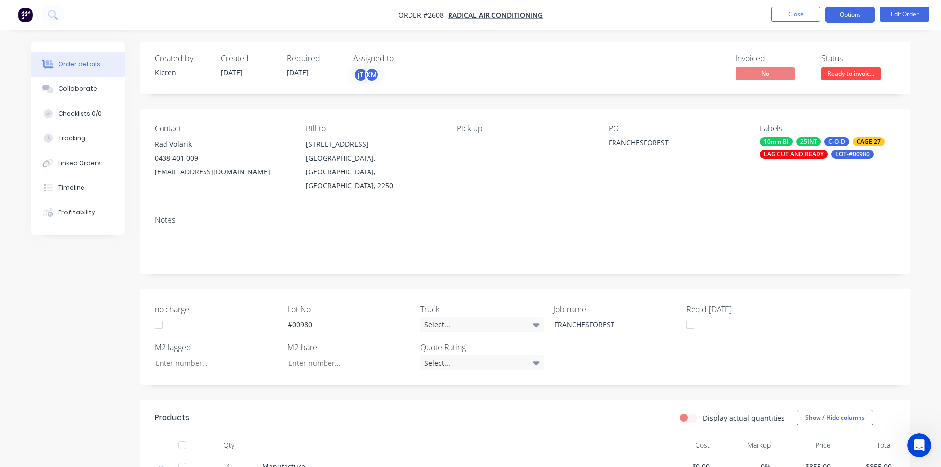
click at [851, 14] on button "Options" at bounding box center [850, 15] width 49 height 16
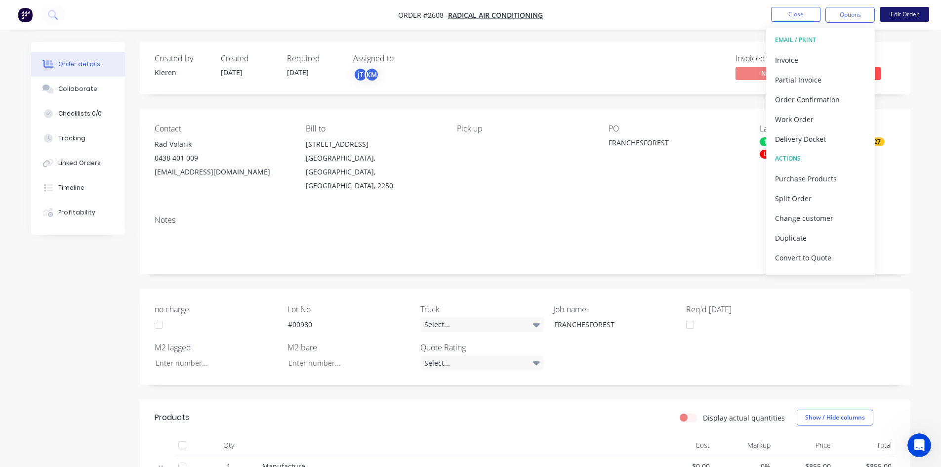
click at [904, 15] on button "Edit Order" at bounding box center [904, 14] width 49 height 15
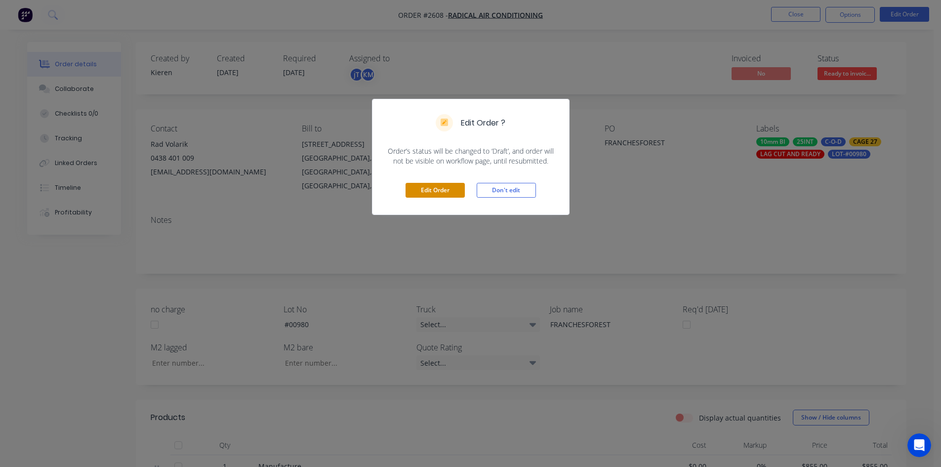
click at [435, 189] on button "Edit Order" at bounding box center [435, 190] width 59 height 15
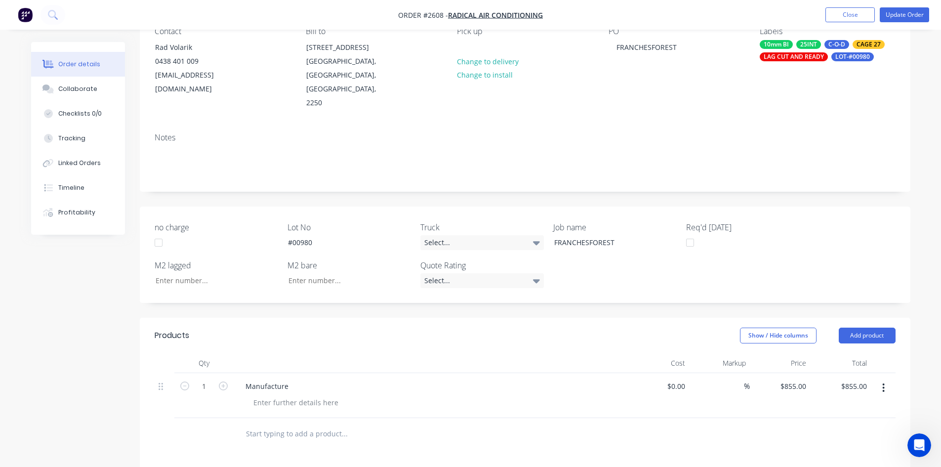
scroll to position [99, 0]
click at [314, 378] on div "Manufacture" at bounding box center [431, 385] width 387 height 14
click at [288, 378] on div "Manufacture" at bounding box center [267, 385] width 59 height 14
click at [79, 144] on button "Tracking" at bounding box center [78, 138] width 94 height 25
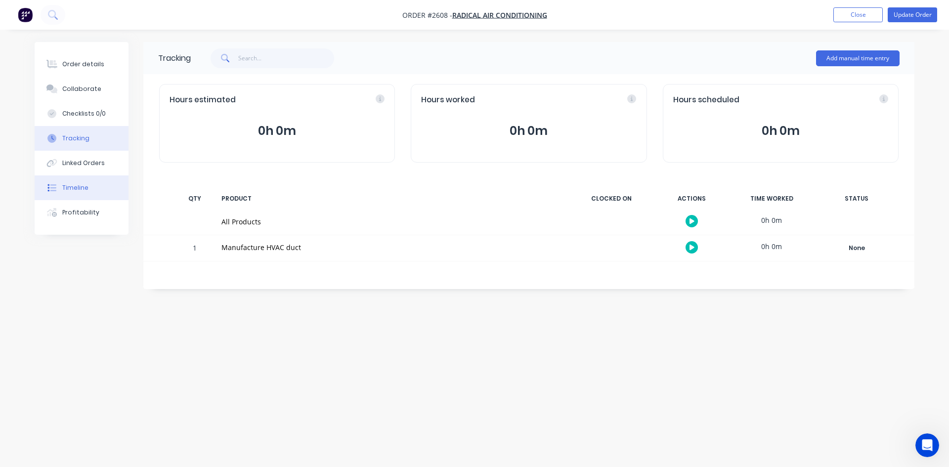
click at [82, 186] on div "Timeline" at bounding box center [75, 187] width 26 height 9
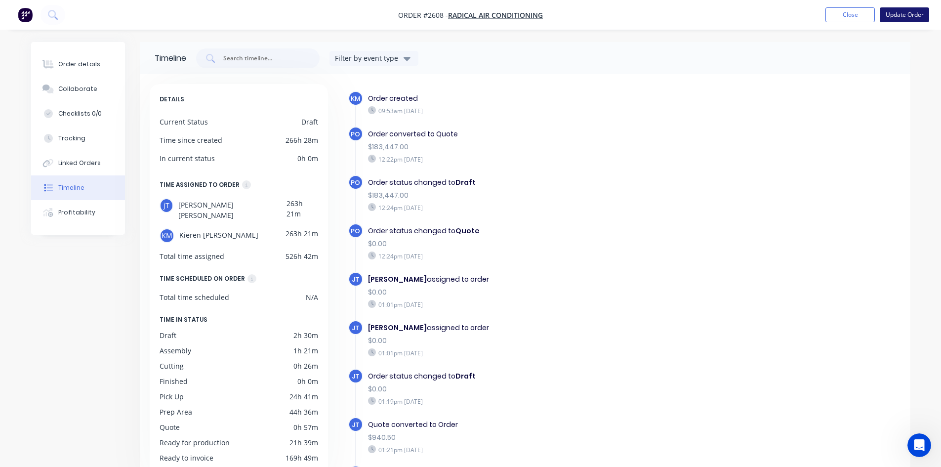
click at [912, 13] on button "Update Order" at bounding box center [904, 14] width 49 height 15
click at [845, 13] on button "Options" at bounding box center [850, 15] width 49 height 16
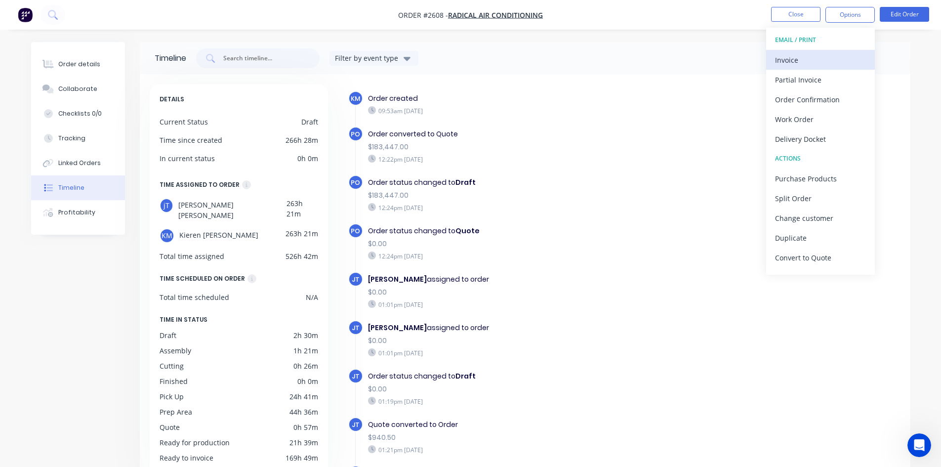
click at [791, 61] on div "Invoice" at bounding box center [820, 60] width 91 height 14
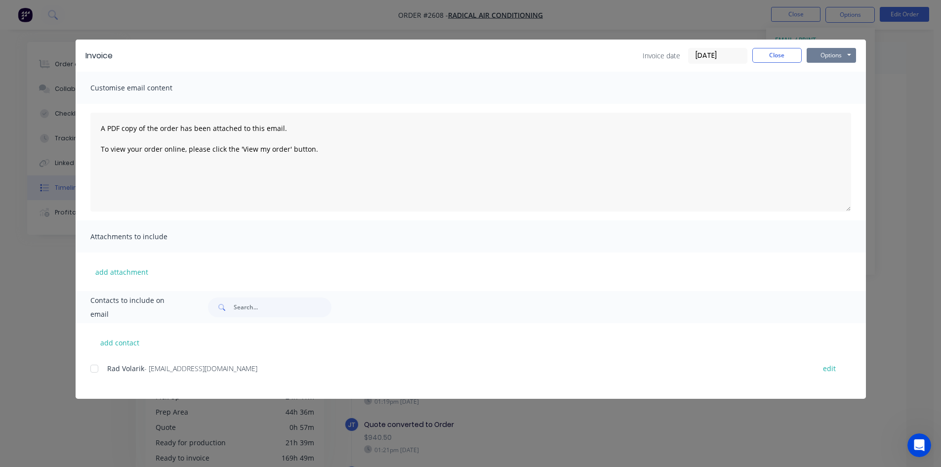
click at [845, 53] on button "Options" at bounding box center [831, 55] width 49 height 15
click at [833, 89] on button "Print" at bounding box center [838, 89] width 63 height 16
click at [772, 55] on button "Close" at bounding box center [777, 55] width 49 height 15
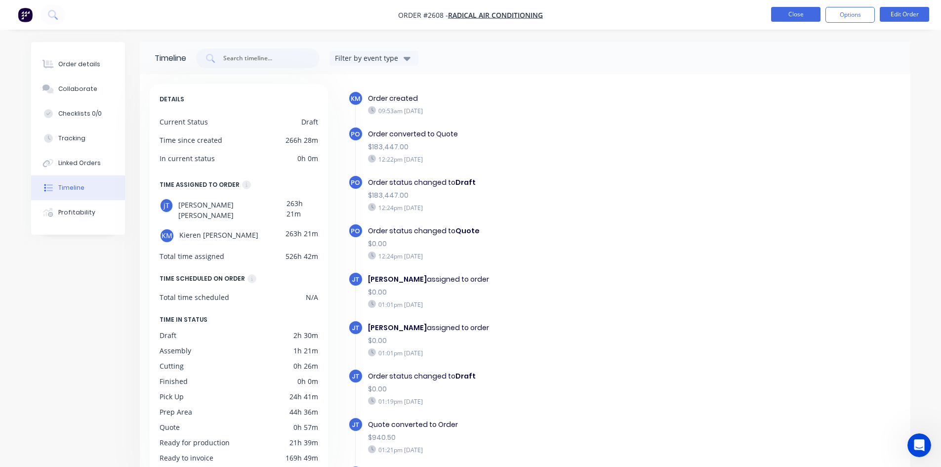
click at [804, 12] on button "Close" at bounding box center [795, 14] width 49 height 15
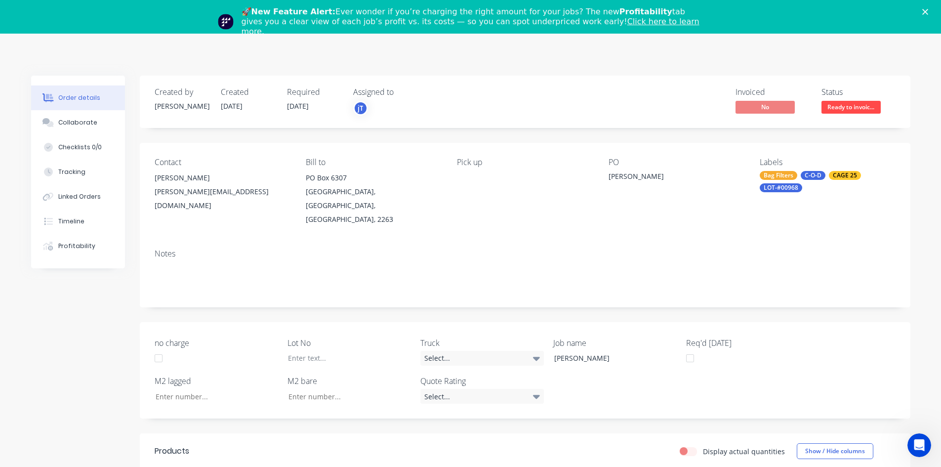
click at [929, 12] on polygon "Close" at bounding box center [926, 12] width 6 height 6
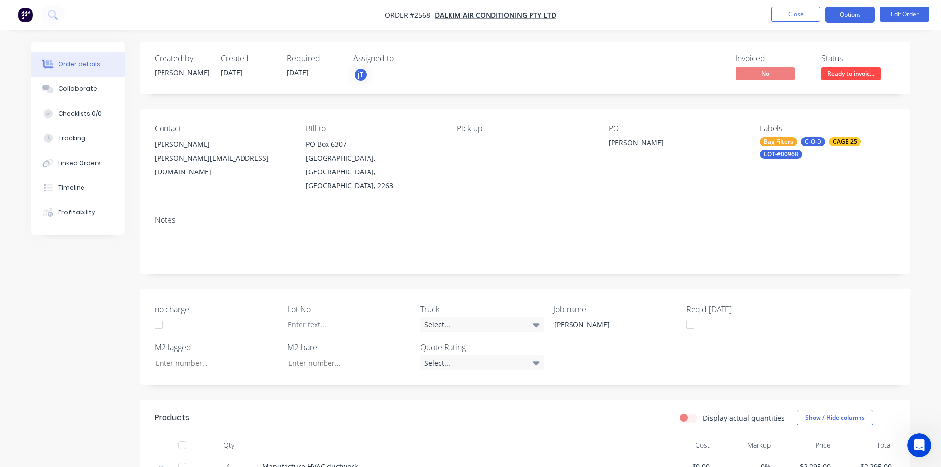
click at [851, 18] on button "Options" at bounding box center [850, 15] width 49 height 16
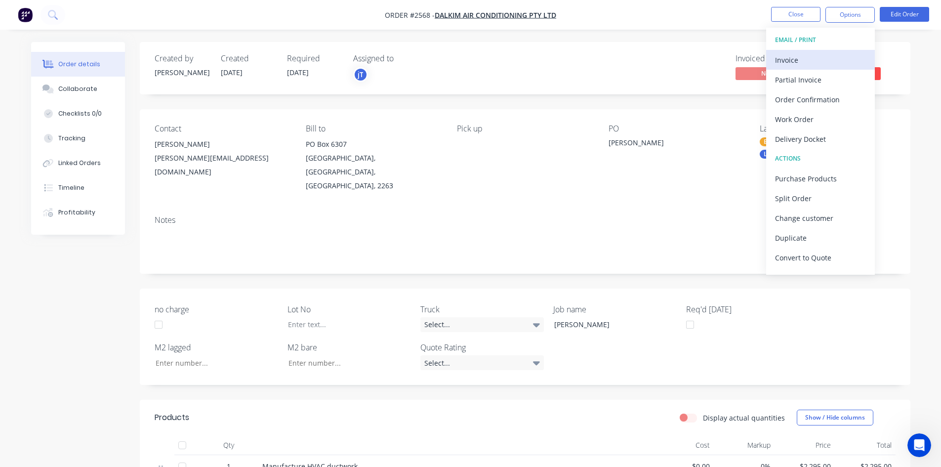
click at [790, 56] on div "Invoice" at bounding box center [820, 60] width 91 height 14
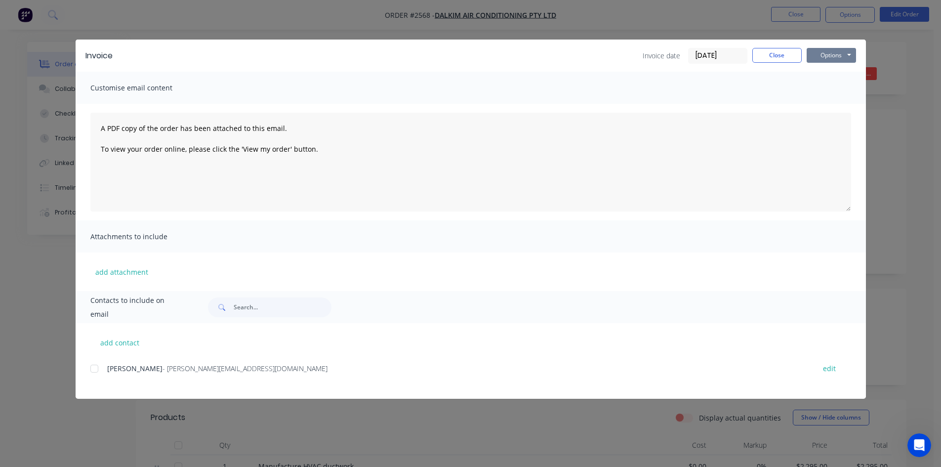
click at [826, 57] on button "Options" at bounding box center [831, 55] width 49 height 15
click at [833, 88] on button "Print" at bounding box center [838, 89] width 63 height 16
click at [785, 56] on button "Close" at bounding box center [777, 55] width 49 height 15
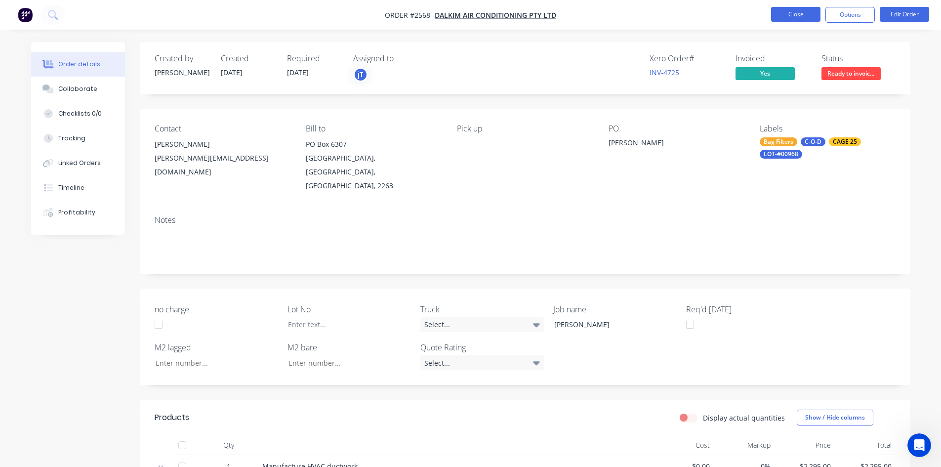
click at [794, 11] on button "Close" at bounding box center [795, 14] width 49 height 15
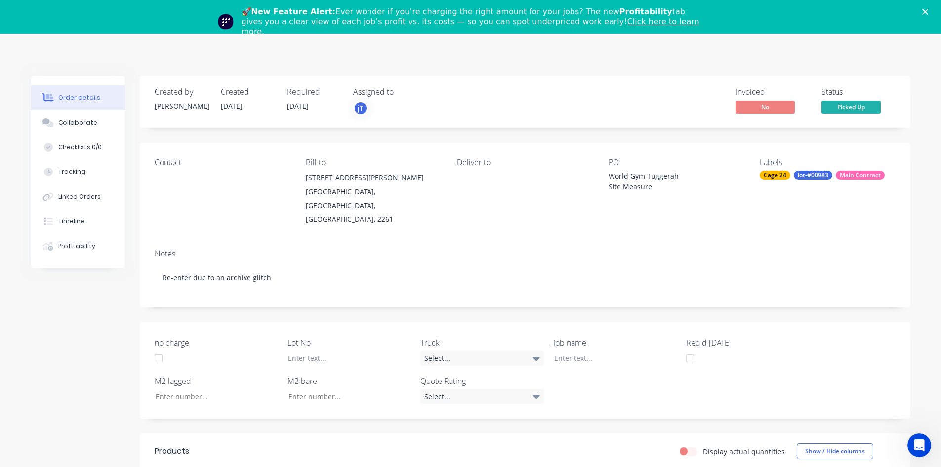
click at [936, 8] on div "🚀 New Feature Alert: Ever wonder if you’re charging the right amount for your j…" at bounding box center [470, 22] width 941 height 36
click at [929, 10] on icon "Close" at bounding box center [926, 12] width 6 height 6
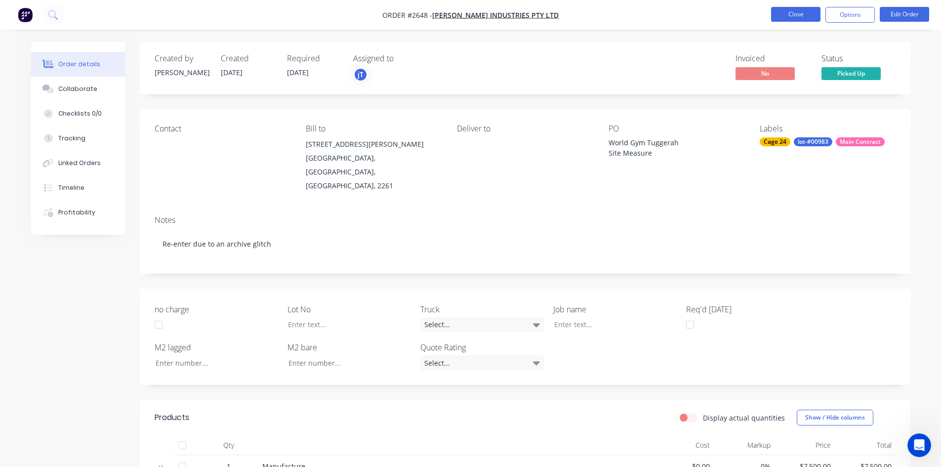
click at [787, 14] on button "Close" at bounding box center [795, 14] width 49 height 15
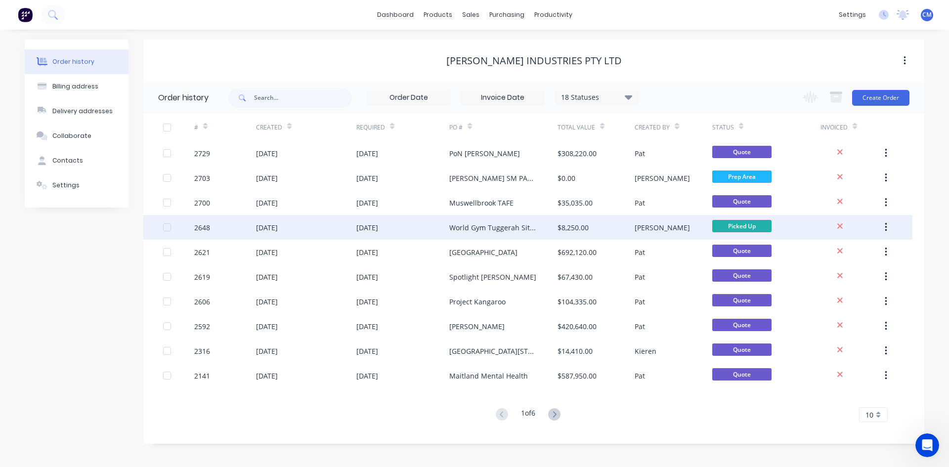
click at [498, 221] on div "World Gym Tuggerah Site Measure" at bounding box center [503, 227] width 108 height 25
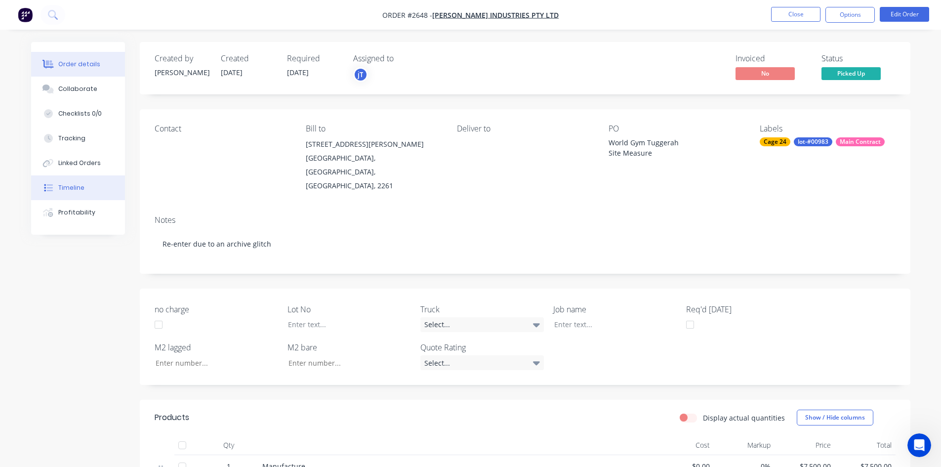
click at [70, 185] on div "Timeline" at bounding box center [71, 187] width 26 height 9
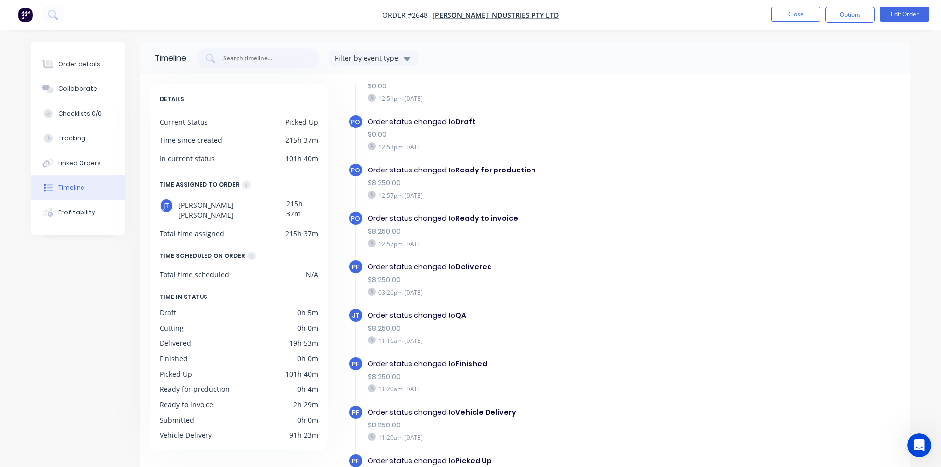
scroll to position [304, 0]
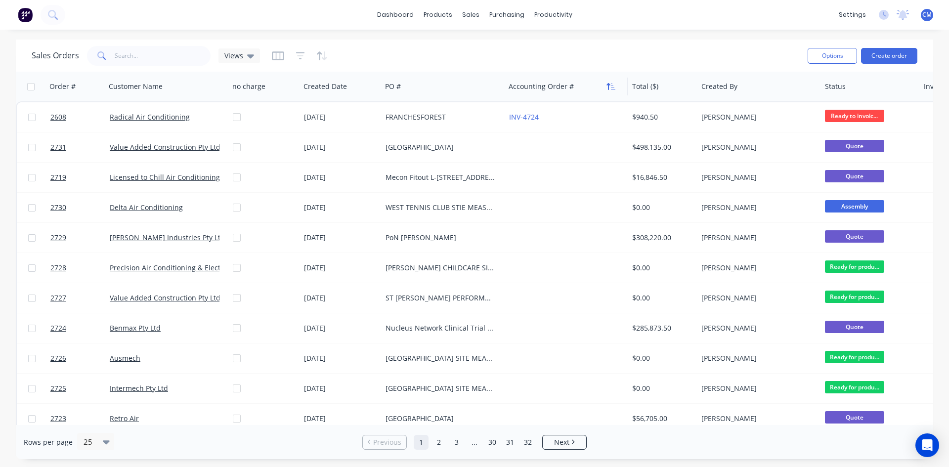
click at [607, 85] on icon "button" at bounding box center [608, 86] width 3 height 7
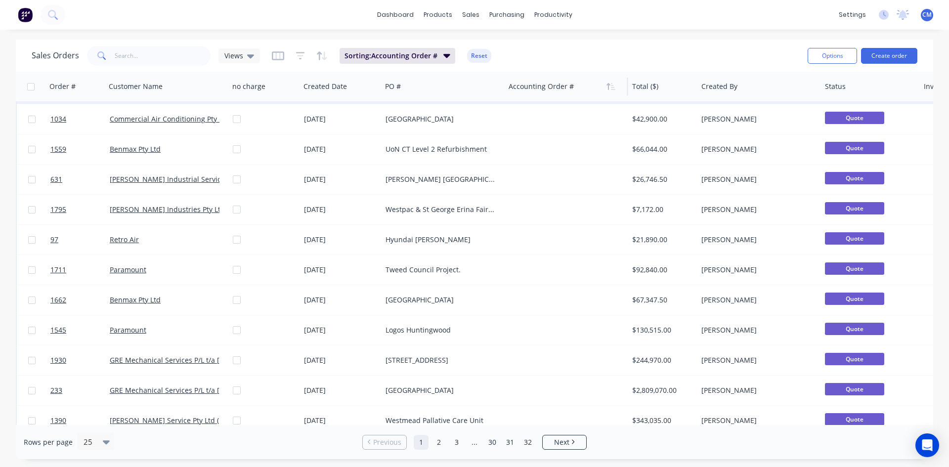
scroll to position [198, 0]
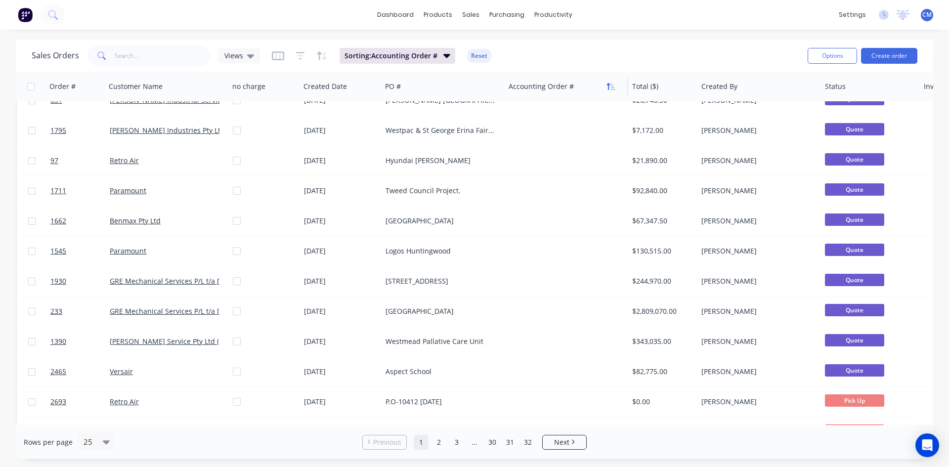
click at [608, 84] on icon "button" at bounding box center [608, 86] width 3 height 7
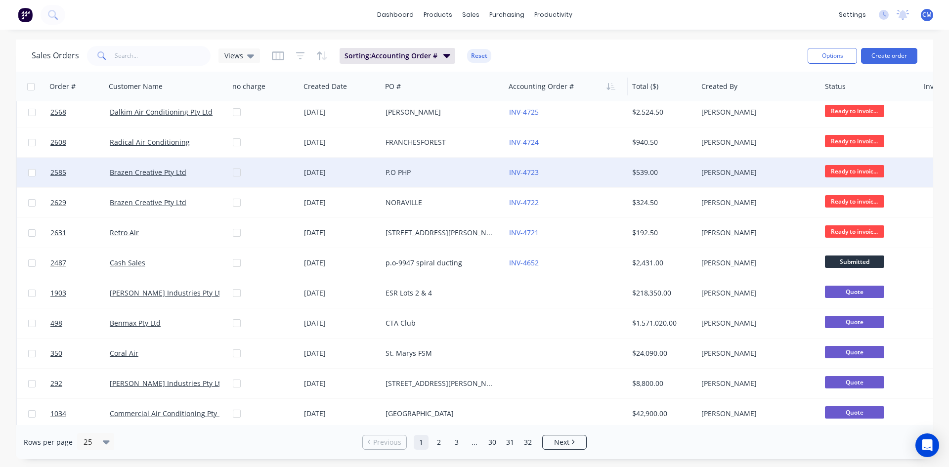
scroll to position [0, 0]
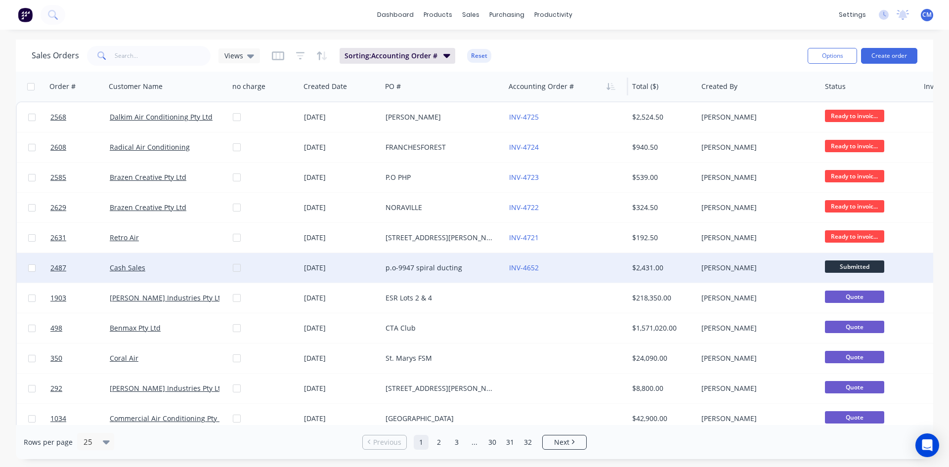
click at [33, 267] on input "checkbox" at bounding box center [31, 267] width 7 height 7
checkbox input "true"
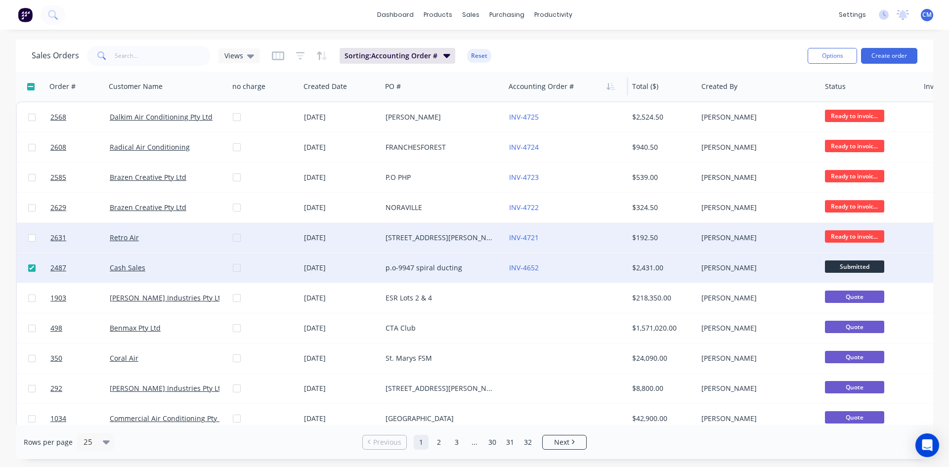
click at [30, 237] on input "checkbox" at bounding box center [31, 237] width 7 height 7
checkbox input "true"
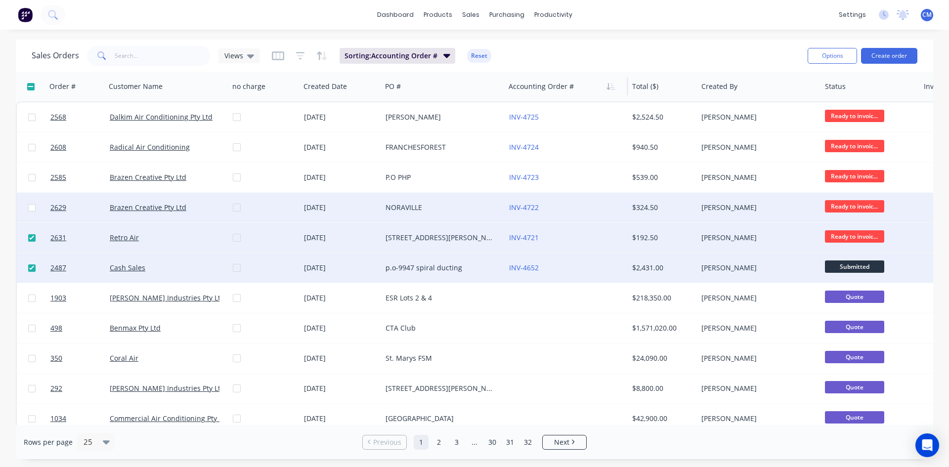
click at [34, 208] on input "checkbox" at bounding box center [31, 207] width 7 height 7
checkbox input "true"
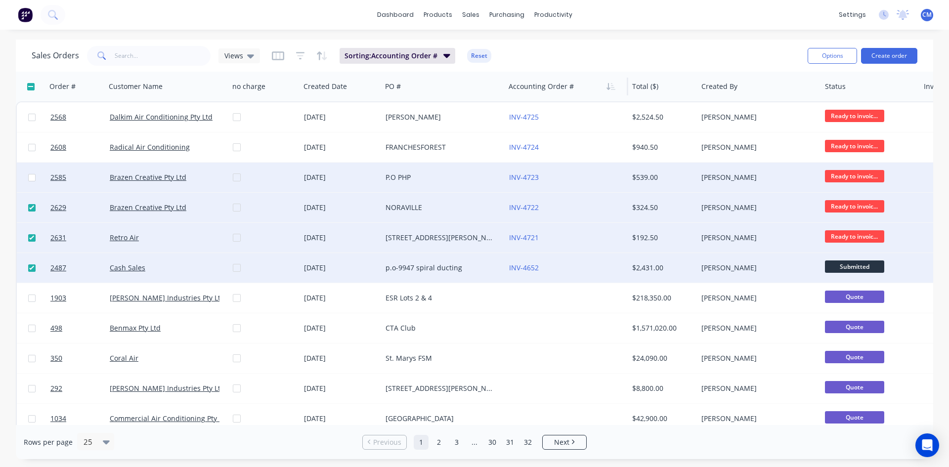
click at [29, 175] on input "checkbox" at bounding box center [31, 177] width 7 height 7
checkbox input "true"
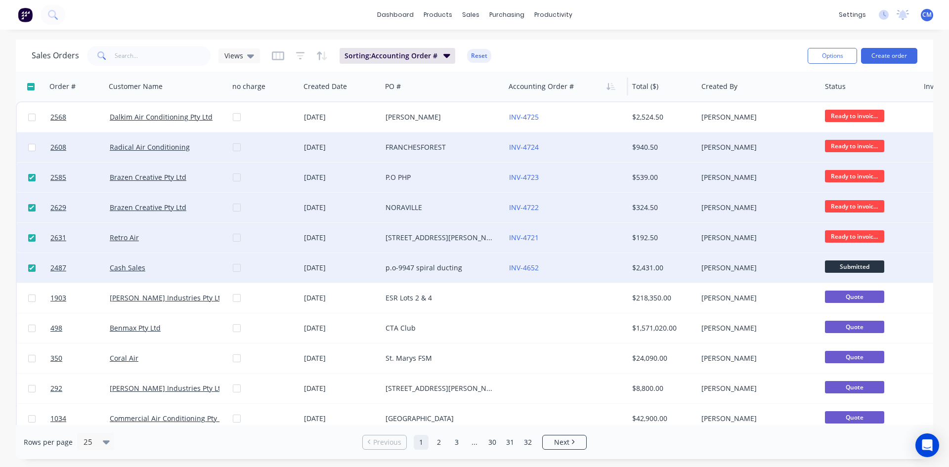
click at [30, 147] on input "checkbox" at bounding box center [31, 147] width 7 height 7
checkbox input "true"
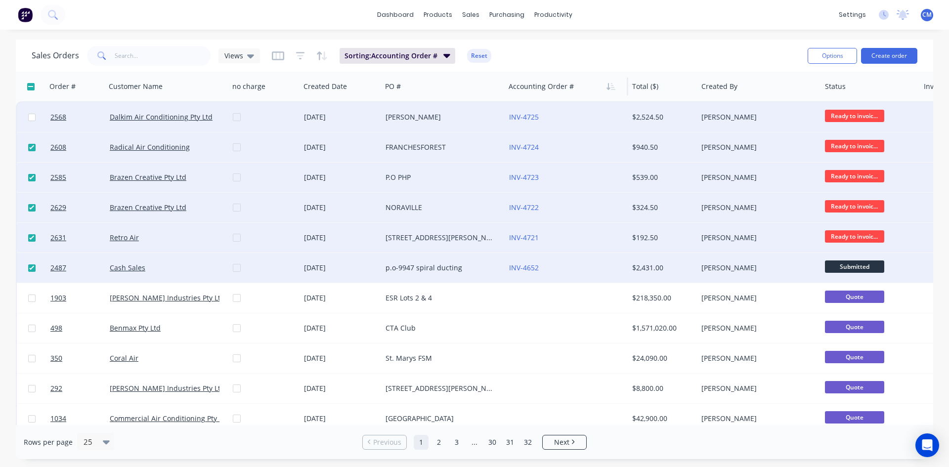
click at [34, 117] on input "checkbox" at bounding box center [31, 117] width 7 height 7
checkbox input "true"
click at [826, 56] on button "Options" at bounding box center [832, 56] width 49 height 16
click at [788, 98] on div "Archive" at bounding box center [802, 100] width 91 height 14
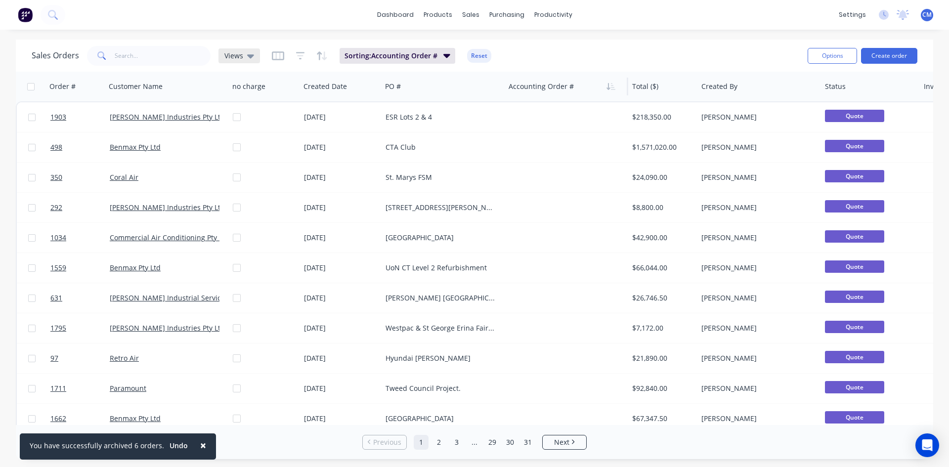
click at [248, 54] on icon at bounding box center [250, 56] width 7 height 4
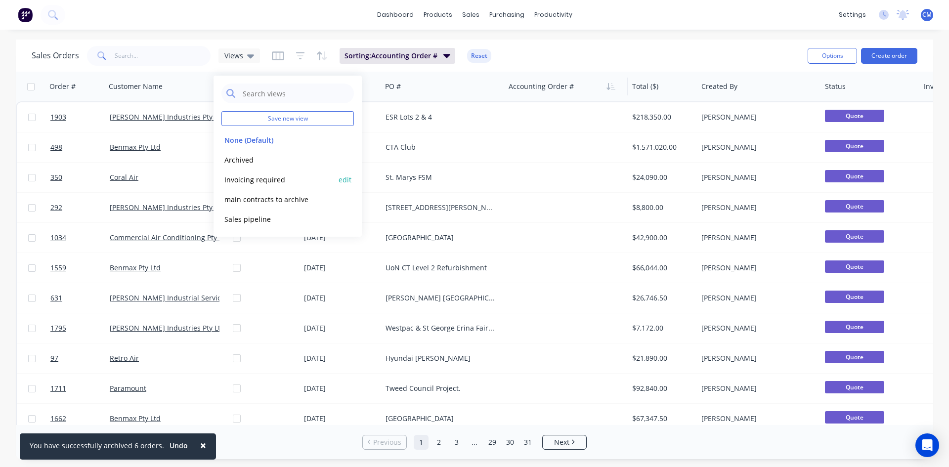
click at [269, 175] on button "Invoicing required" at bounding box center [277, 179] width 113 height 11
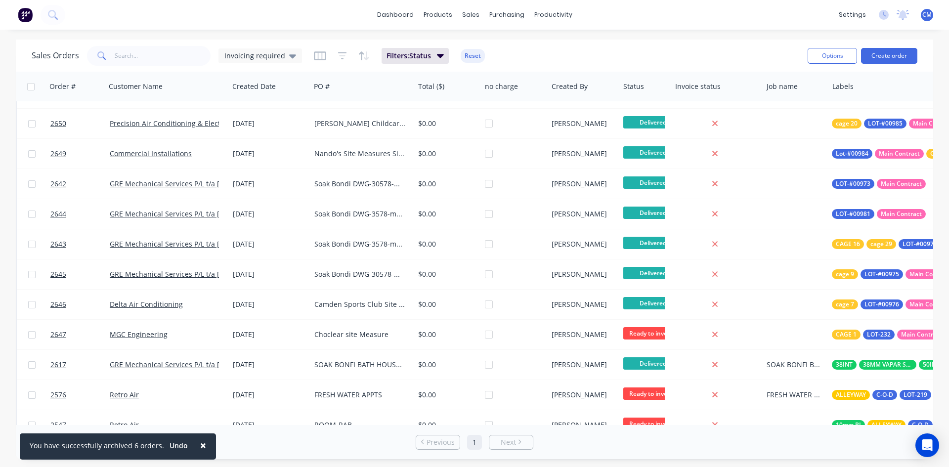
scroll to position [1038, 0]
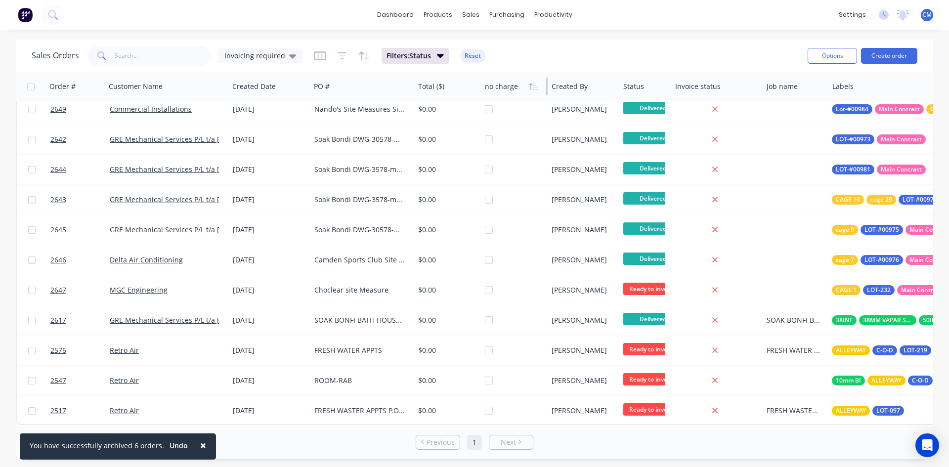
drag, startPoint x: 546, startPoint y: 87, endPoint x: 513, endPoint y: 91, distance: 33.3
click at [513, 91] on div "no charge" at bounding box center [514, 87] width 67 height 30
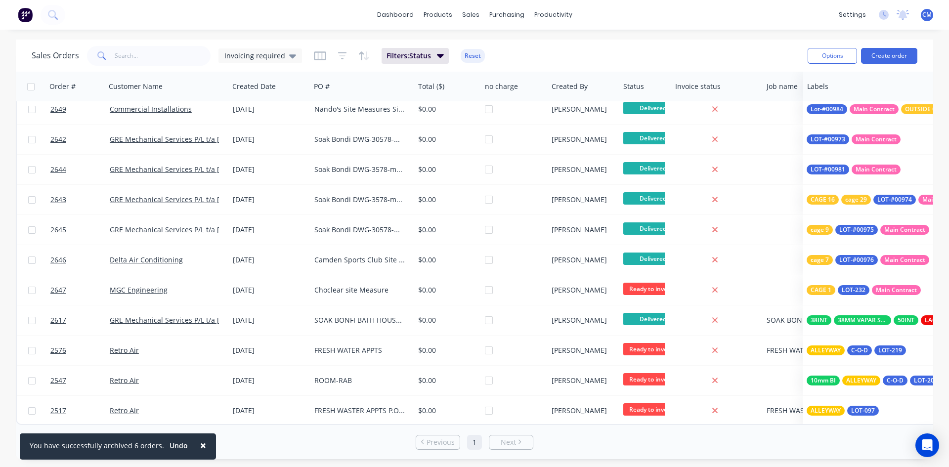
scroll to position [1033, 0]
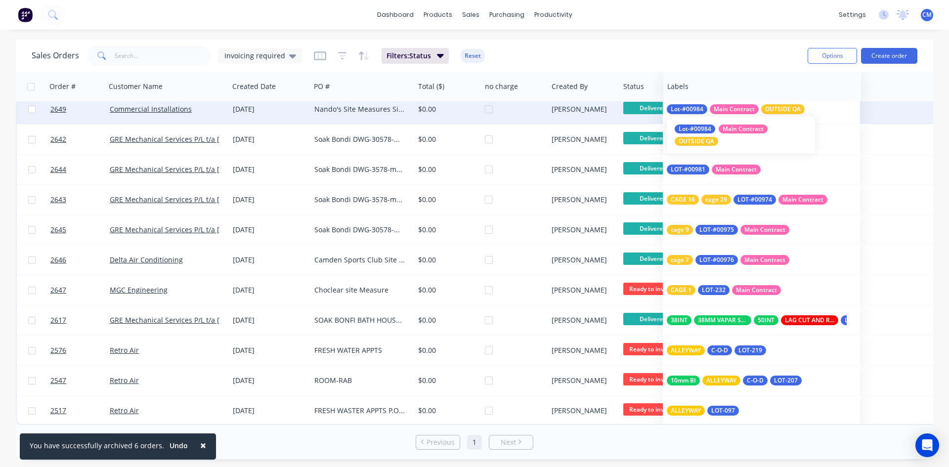
drag, startPoint x: 869, startPoint y: 88, endPoint x: 704, endPoint y: 106, distance: 166.0
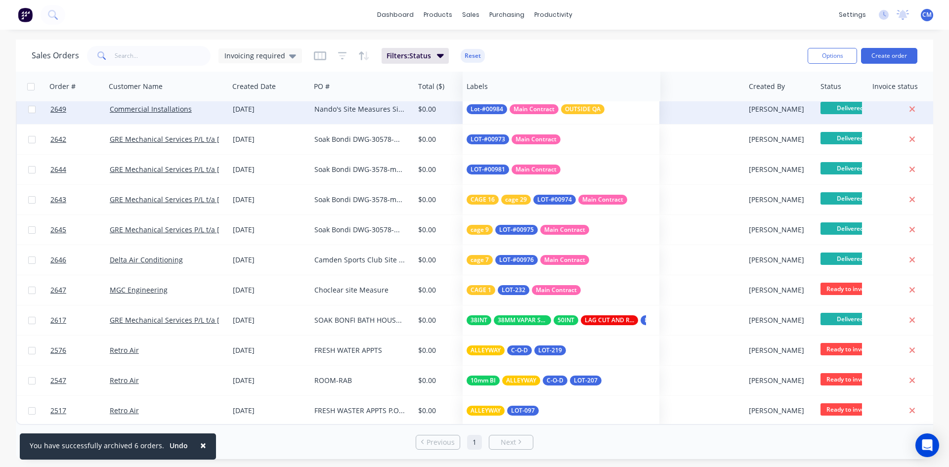
drag, startPoint x: 780, startPoint y: 89, endPoint x: 480, endPoint y: 99, distance: 300.2
click at [480, 99] on div "Labels" at bounding box center [562, 87] width 198 height 30
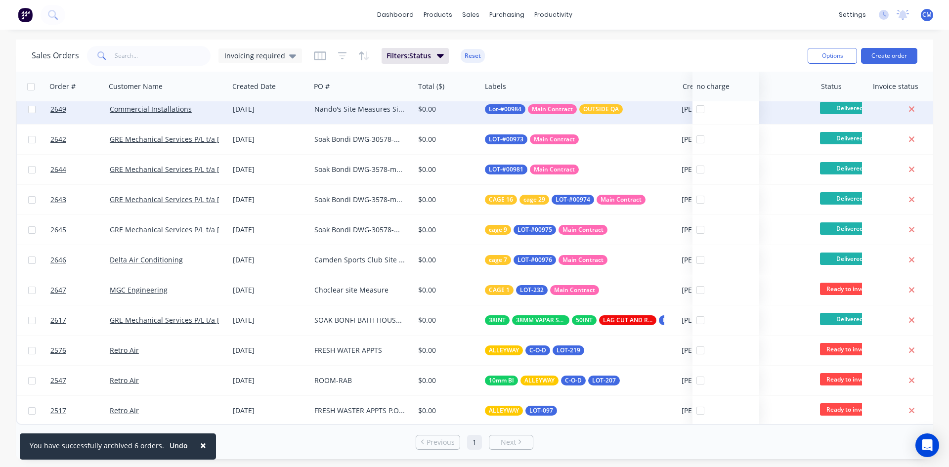
drag, startPoint x: 506, startPoint y: 90, endPoint x: 718, endPoint y: 73, distance: 212.8
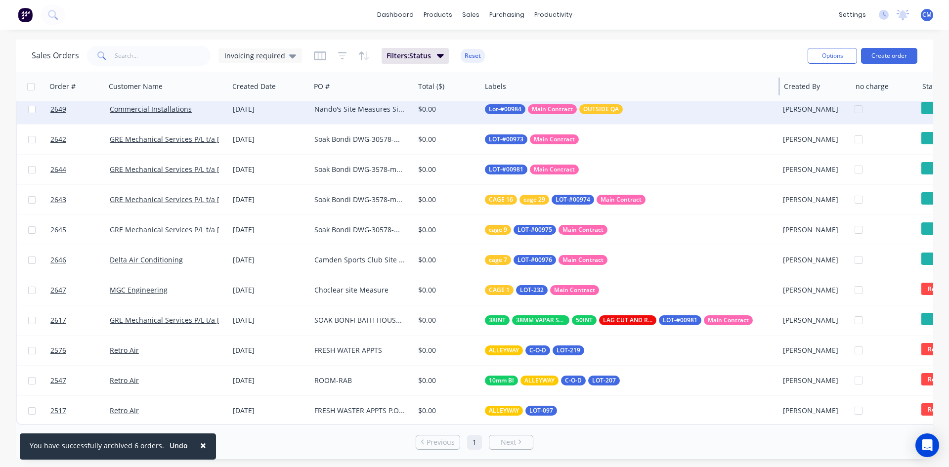
drag, startPoint x: 678, startPoint y: 85, endPoint x: 779, endPoint y: 72, distance: 102.2
click at [779, 72] on div "Labels" at bounding box center [630, 87] width 299 height 30
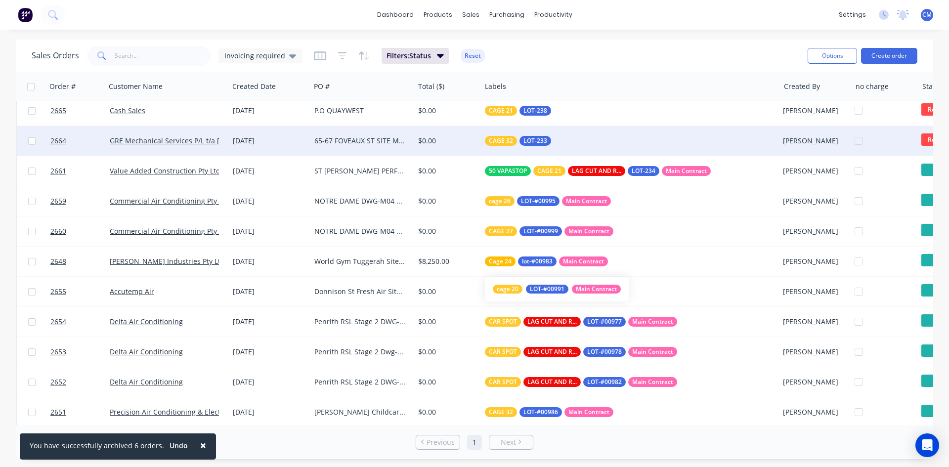
scroll to position [692, 0]
